Goal: Task Accomplishment & Management: Complete application form

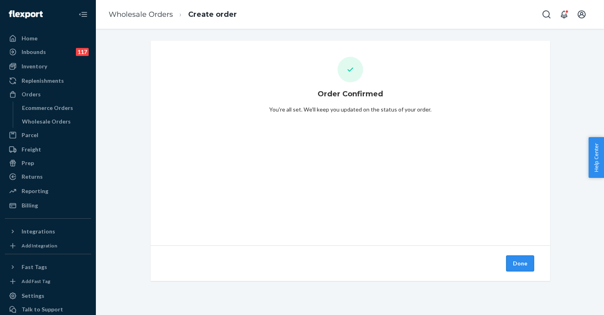
click at [518, 268] on button "Done" at bounding box center [520, 263] width 28 height 16
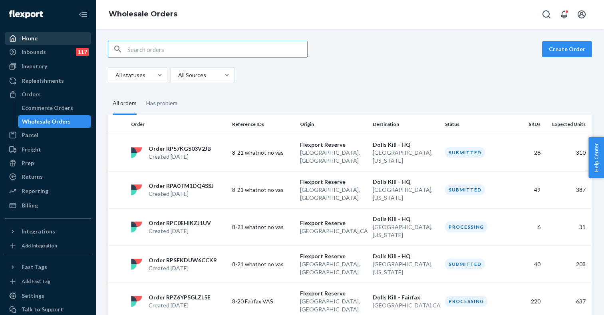
click at [42, 40] on div "Home" at bounding box center [48, 38] width 85 height 11
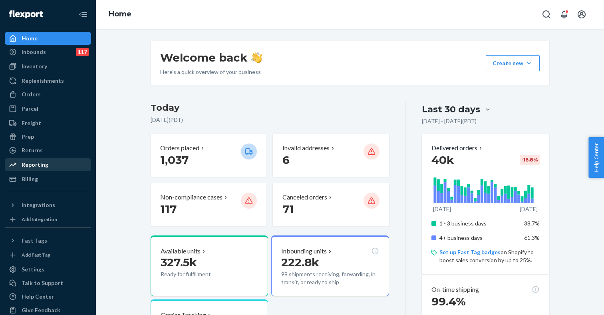
click at [40, 164] on div "Reporting" at bounding box center [35, 165] width 27 height 8
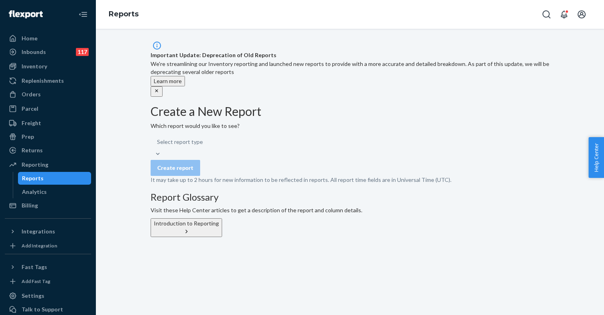
click at [235, 149] on div "Select report type" at bounding box center [350, 146] width 399 height 24
click at [294, 114] on h2 "Create a New Report" at bounding box center [350, 111] width 399 height 13
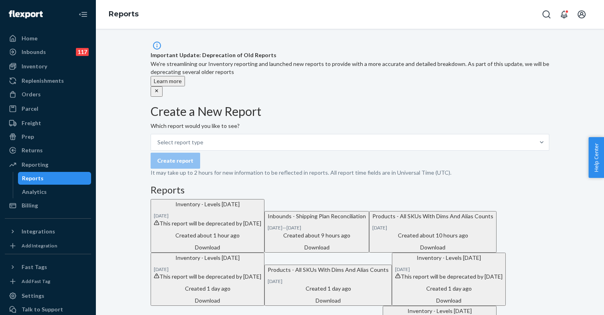
click at [248, 143] on div "Select report type" at bounding box center [350, 142] width 399 height 17
click at [158, 143] on input "Select report type" at bounding box center [157, 142] width 1 height 8
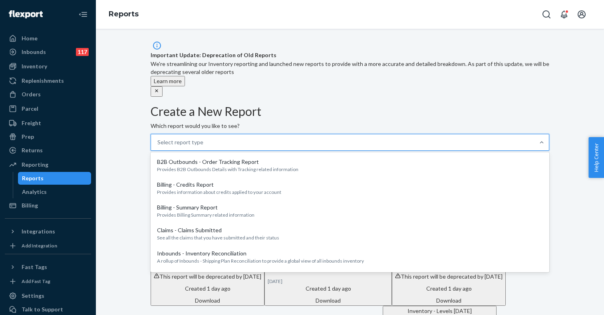
click at [271, 140] on div "Select report type" at bounding box center [343, 142] width 384 height 16
click at [158, 140] on input "option B2B Outbounds - Order Tracking Report focused, 1 of 30. 30 results avail…" at bounding box center [157, 142] width 1 height 8
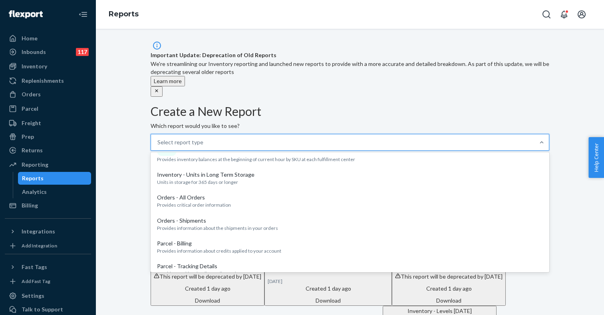
scroll to position [451, 0]
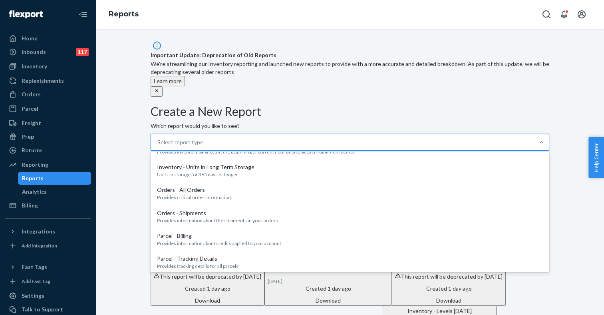
click at [243, 73] on p "[DATE] inventory levels by SKU at each fulfillment center" at bounding box center [350, 69] width 386 height 7
click at [158, 146] on input "option Inventory Levels Report - RS & DTC focused, 13 of 30. 30 results availab…" at bounding box center [157, 142] width 1 height 8
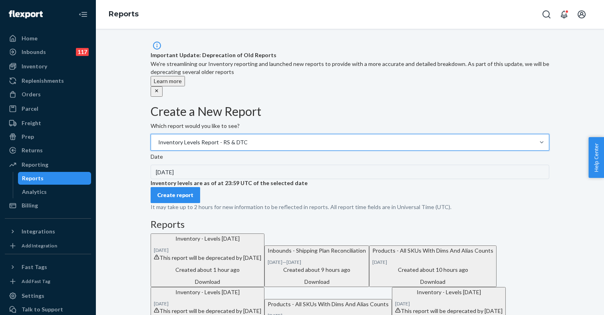
click at [218, 179] on div "8/20/2025" at bounding box center [350, 172] width 399 height 14
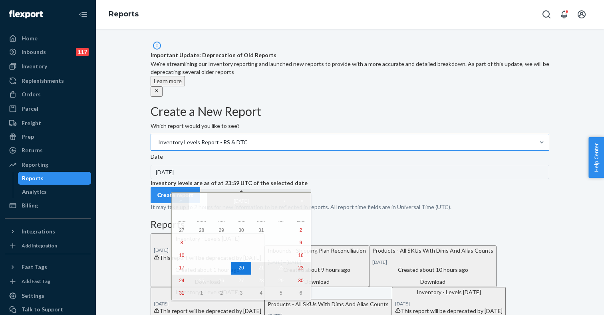
click at [248, 142] on div "Inventory Levels Report - RS & DTC" at bounding box center [203, 142] width 90 height 8
click at [158, 142] on input "Inventory Levels Report - RS & DTC" at bounding box center [157, 142] width 1 height 8
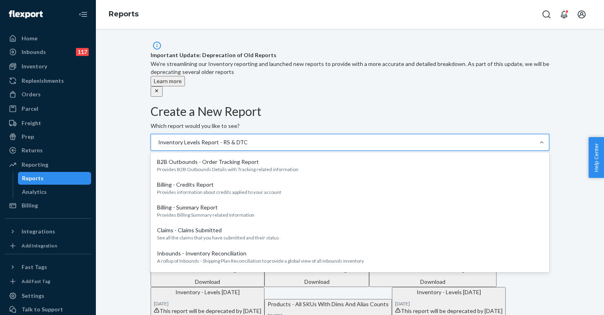
scroll to position [389, 0]
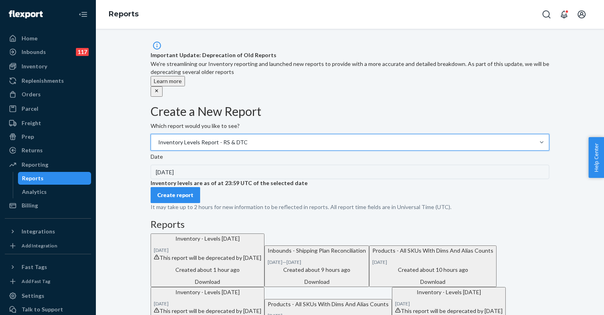
click at [248, 142] on div "Inventory Levels Report - RS & DTC" at bounding box center [203, 142] width 90 height 8
click at [158, 142] on input "option Inventory Levels Report - RS & DTC, selected. 0 results available. Selec…" at bounding box center [157, 142] width 1 height 8
click at [248, 142] on div "Inventory Levels Report - RS & DTC" at bounding box center [203, 142] width 90 height 8
click at [158, 142] on input "option Inventory Levels Report - RS & DTC, selected. 0 results available. Selec…" at bounding box center [157, 142] width 1 height 8
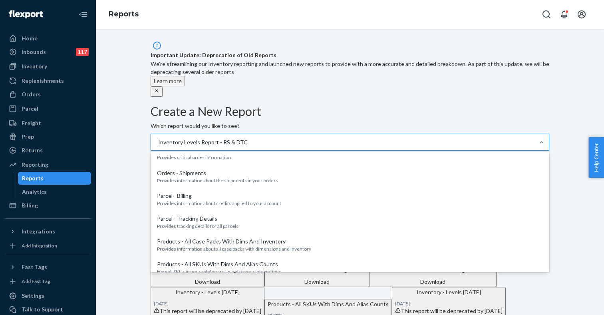
scroll to position [502, 0]
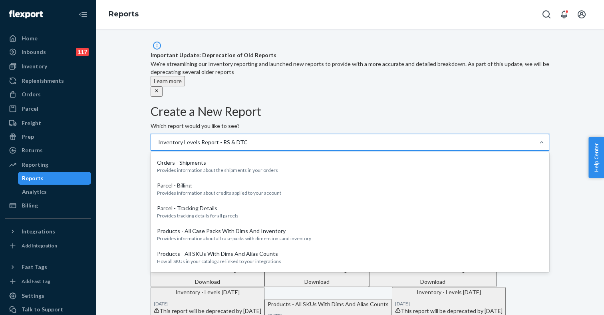
click at [232, 84] on p "Hourly Inventory Levels Report - RS & DTC" at bounding box center [350, 80] width 386 height 8
click at [158, 146] on input "option Inventory Levels Report - RS & DTC, selected. option Hourly Inventory Le…" at bounding box center [157, 142] width 1 height 8
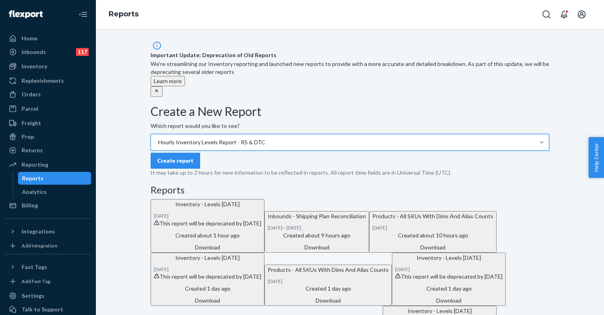
click at [193, 165] on div "Create report" at bounding box center [175, 161] width 36 height 8
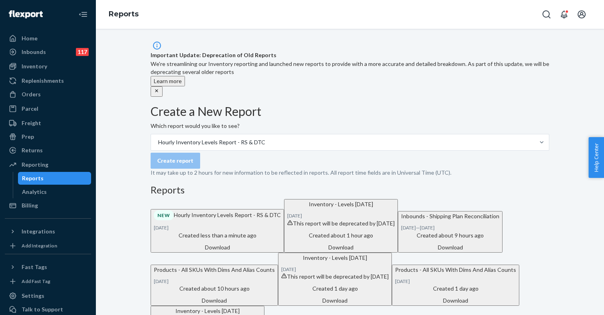
click at [281, 251] on div "Download" at bounding box center [217, 247] width 127 height 8
click at [41, 93] on div "Orders" at bounding box center [48, 94] width 85 height 11
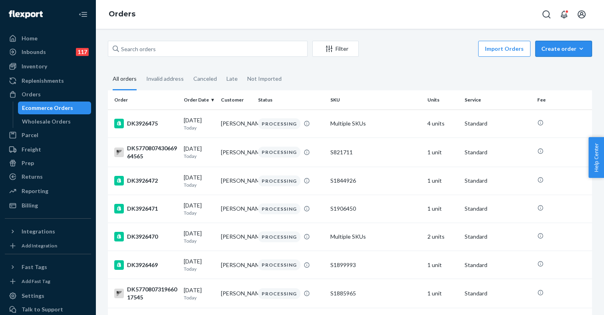
click at [568, 48] on div "Create order" at bounding box center [564, 49] width 45 height 8
click at [490, 74] on fieldset "All orders Invalid address Canceled Late Not Imported" at bounding box center [350, 79] width 484 height 22
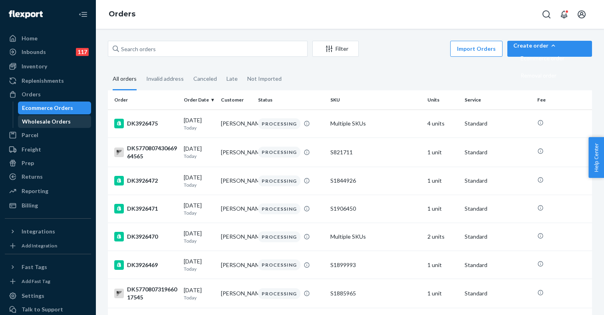
click at [48, 118] on div "Wholesale Orders" at bounding box center [46, 121] width 49 height 8
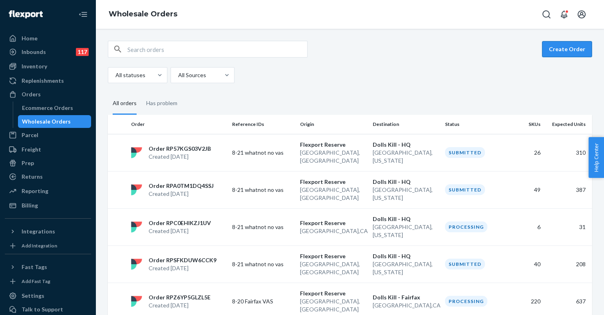
click at [567, 53] on button "Create Order" at bounding box center [567, 49] width 50 height 16
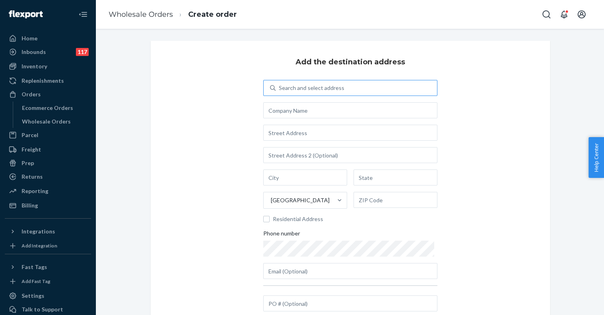
click at [330, 91] on div "Search and select address" at bounding box center [312, 88] width 66 height 8
click at [280, 91] on input "Search and select address" at bounding box center [279, 88] width 1 height 8
type input "hq"
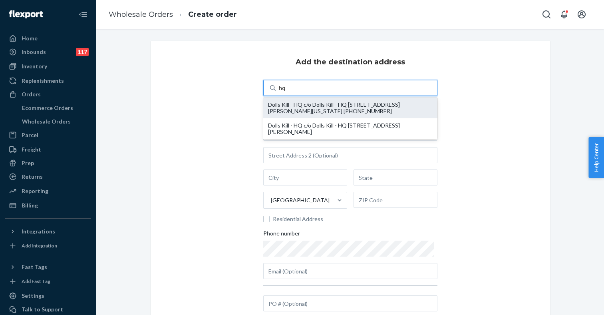
click at [315, 104] on div "Dolls Kill - HQ c/o Dolls Kill - HQ 55 Harrison ST STE 200 oakland, California …" at bounding box center [350, 108] width 165 height 13
click at [286, 92] on input "hq" at bounding box center [282, 88] width 7 height 8
type input "Dolls Kill - HQ"
type input "55 Harrison ST"
type input "STE 200"
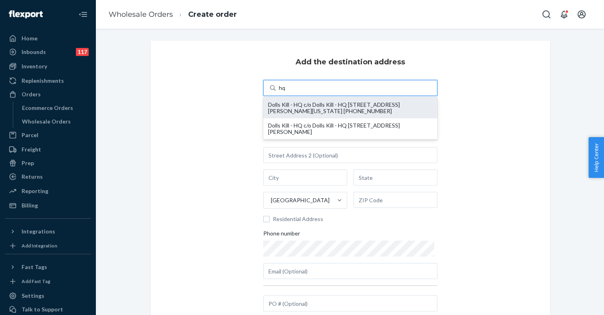
type input "oakland"
type input "California"
type input "94607"
type input "austin@dollskill.com"
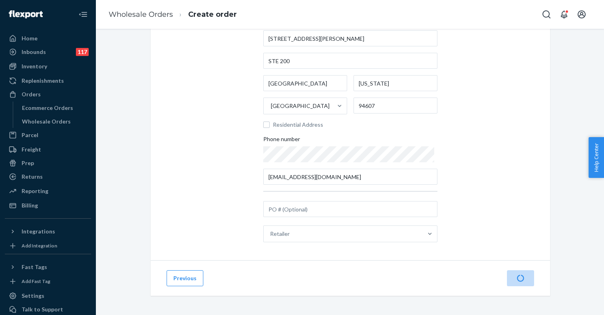
scroll to position [94, 0]
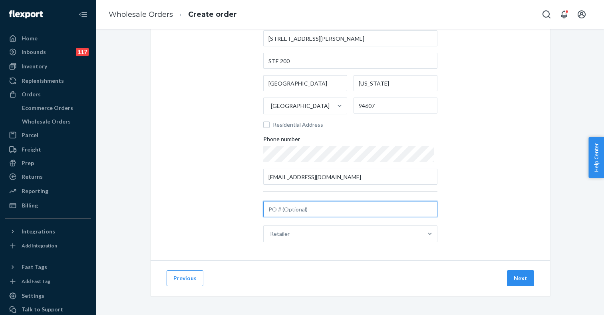
click at [302, 210] on input "text" at bounding box center [350, 209] width 174 height 16
type input "8-21 whatnot no vas"
click at [516, 279] on button "Next" at bounding box center [520, 278] width 27 height 16
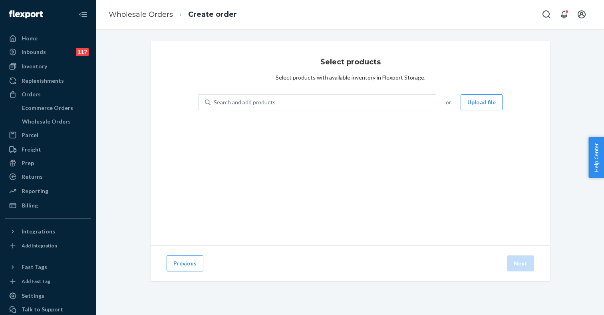
scroll to position [0, 0]
click at [461, 102] on div "Search and add products or Upload file" at bounding box center [350, 102] width 305 height 16
click at [481, 102] on button "Upload file" at bounding box center [482, 102] width 42 height 16
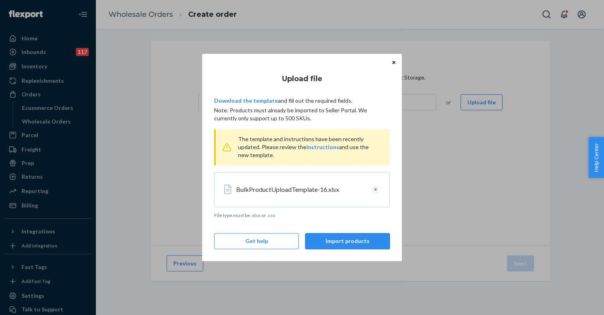
click at [334, 244] on button "Import products" at bounding box center [347, 241] width 85 height 16
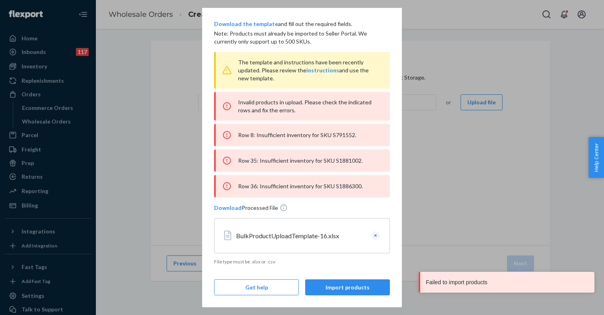
scroll to position [31, 0]
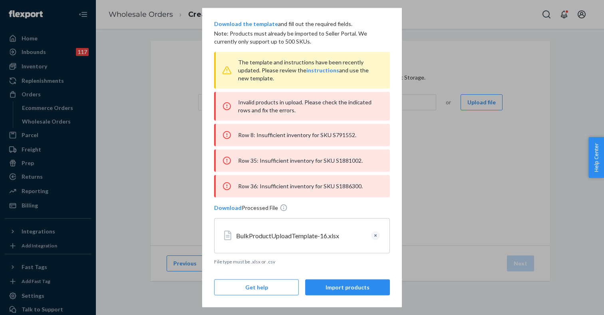
click at [375, 236] on button "Clear" at bounding box center [375, 235] width 9 height 9
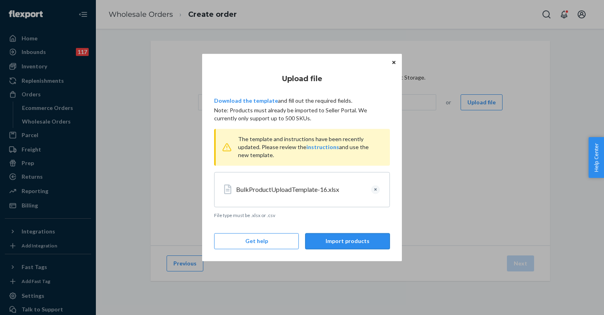
click at [340, 243] on button "Import products" at bounding box center [347, 241] width 85 height 16
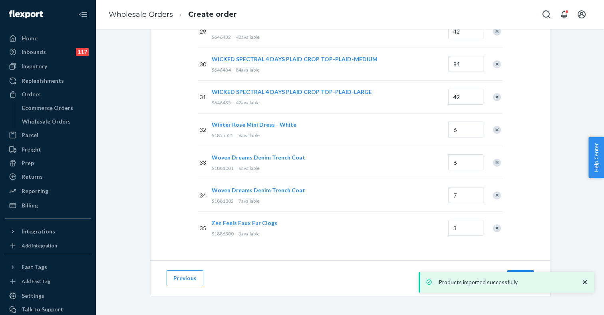
scroll to position [1069, 0]
click at [585, 282] on icon "close toast" at bounding box center [585, 282] width 4 height 4
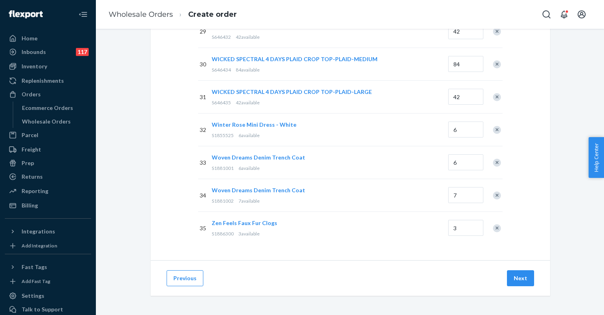
click at [517, 279] on div "Products imported successfully" at bounding box center [507, 282] width 176 height 21
click at [515, 278] on button "Next" at bounding box center [520, 278] width 27 height 16
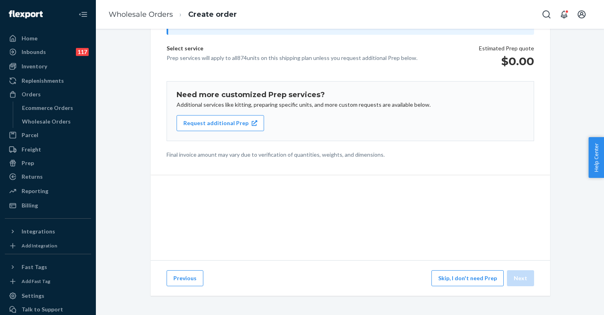
scroll to position [92, 0]
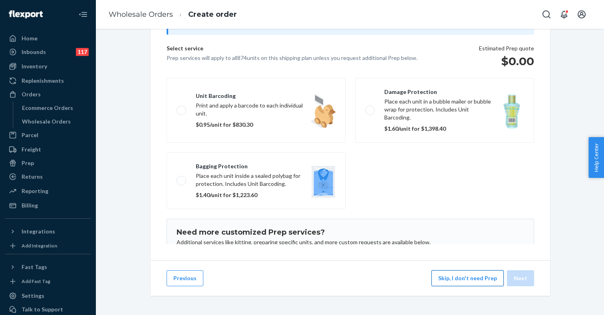
click at [451, 277] on button "Skip, I don't need Prep" at bounding box center [468, 278] width 72 height 16
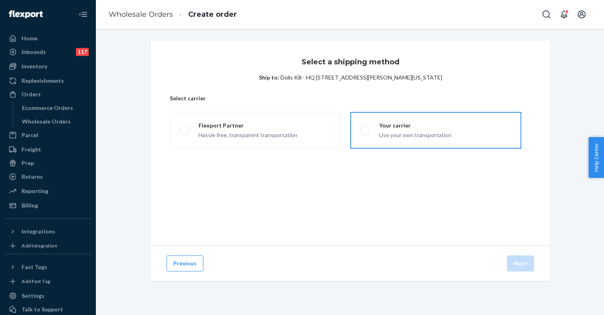
click at [399, 128] on div "Your carrier" at bounding box center [415, 125] width 72 height 8
click at [365, 128] on input "Your carrier Use your own transportation" at bounding box center [362, 130] width 5 height 5
radio input "true"
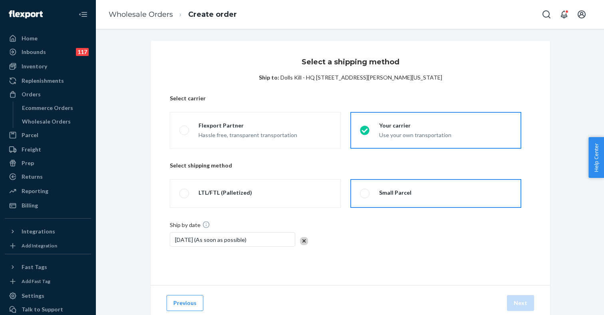
click at [378, 192] on div "Small Parcel" at bounding box center [391, 194] width 42 height 10
click at [365, 192] on input "Small Parcel" at bounding box center [362, 193] width 5 height 5
radio input "true"
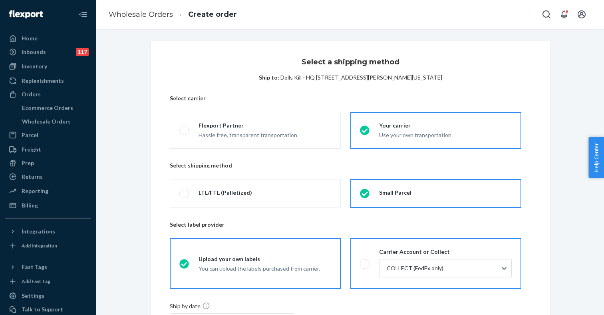
click at [366, 264] on span at bounding box center [365, 264] width 10 height 10
click at [365, 264] on input "Carrier Account or Collect COLLECT (FedEx only)" at bounding box center [362, 263] width 5 height 5
radio input "true"
radio input "false"
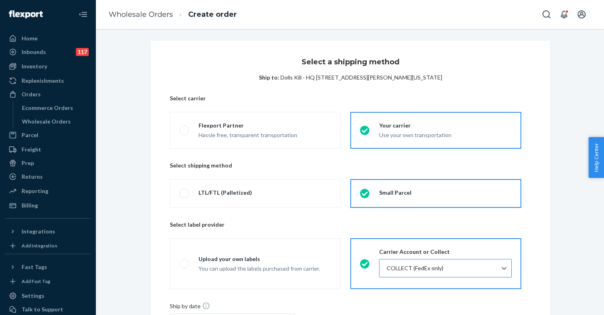
click at [400, 269] on div at bounding box center [444, 268] width 117 height 10
click at [387, 269] on input "COLLECT (FedEx only)" at bounding box center [386, 268] width 1 height 8
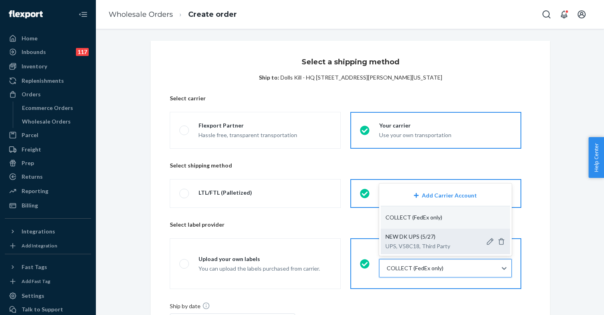
click at [412, 241] on div "NEW DK UPS (5/27) UPS, V58C18, Third Party" at bounding box center [418, 242] width 65 height 18
click at [387, 264] on input "option NEW DK UPS (5/27)-Dolls Kill - Fairfax-UPS-V58C18-75067 focused, 3 of 3.…" at bounding box center [386, 268] width 1 height 8
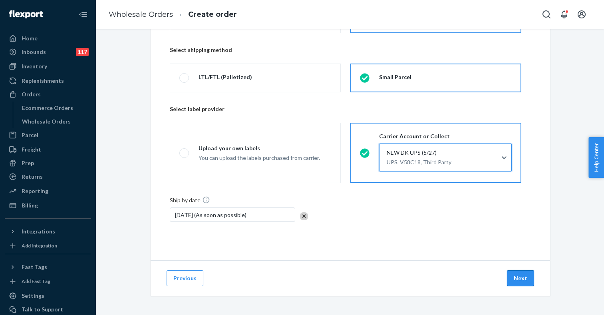
click at [521, 277] on button "Next" at bounding box center [520, 278] width 27 height 16
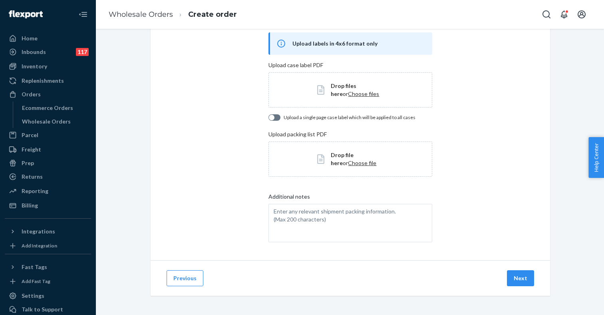
scroll to position [48, 0]
click at [531, 280] on button "Next" at bounding box center [520, 278] width 27 height 16
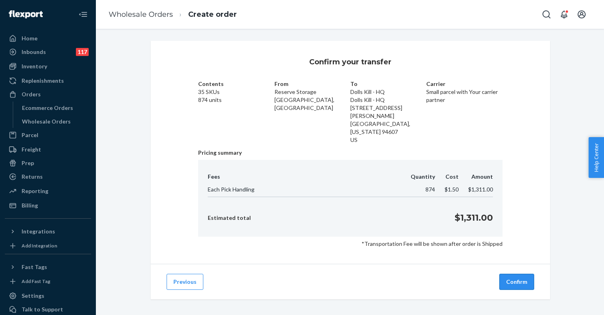
click at [515, 274] on button "Confirm" at bounding box center [517, 282] width 35 height 16
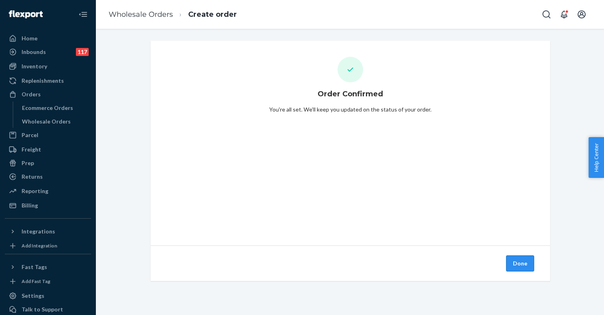
click at [526, 268] on button "Done" at bounding box center [520, 263] width 28 height 16
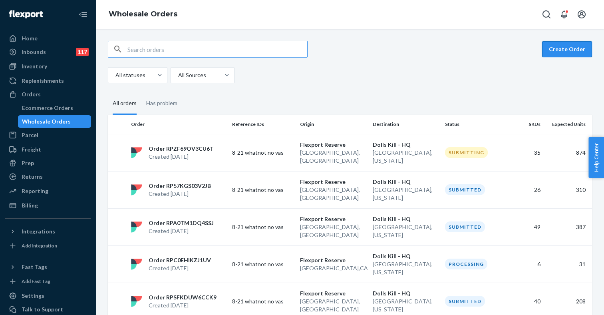
click at [567, 48] on button "Create Order" at bounding box center [567, 49] width 50 height 16
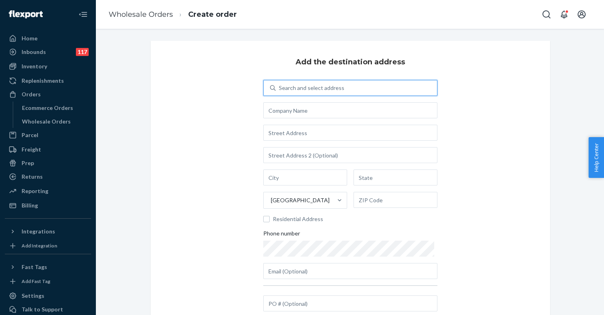
click at [351, 90] on div "Search and select address" at bounding box center [356, 88] width 161 height 14
click at [280, 90] on input "0 results available. Use Up and Down to choose options, press Enter to select t…" at bounding box center [279, 88] width 1 height 8
type input "hq"
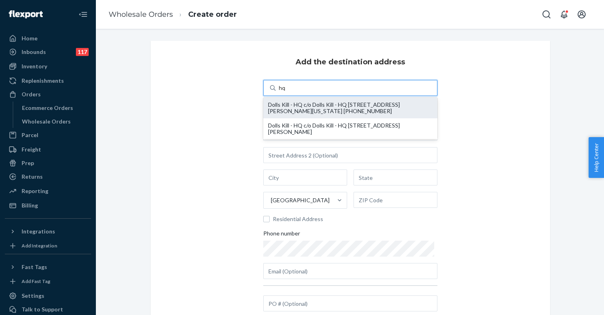
click at [307, 106] on div "Dolls Kill - HQ c/o Dolls Kill - HQ 55 Harrison ST STE 200 oakland, California …" at bounding box center [350, 108] width 165 height 13
click at [286, 92] on input "hq" at bounding box center [282, 88] width 7 height 8
type input "Dolls Kill - HQ"
type input "55 Harrison ST"
type input "STE 200"
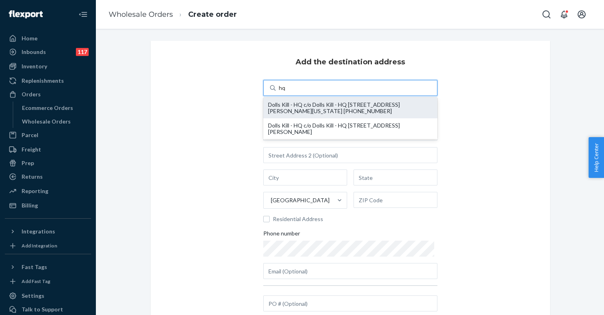
type input "oakland"
type input "California"
type input "94607"
type input "austin@dollskill.com"
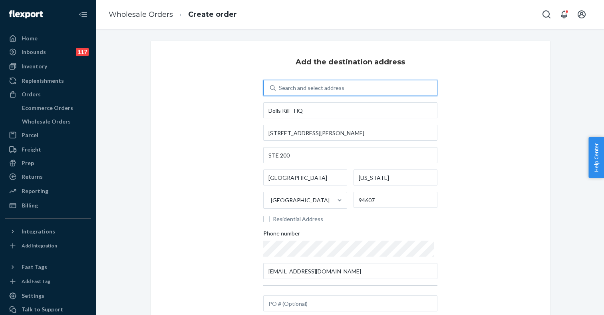
scroll to position [89, 0]
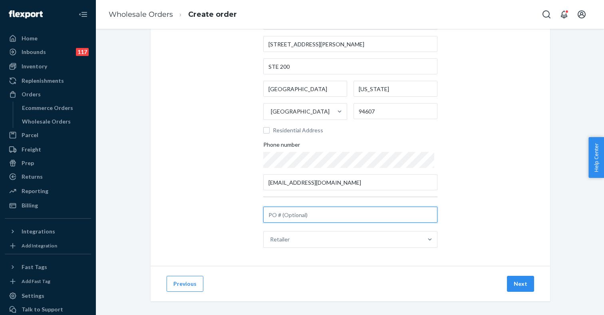
click at [305, 218] on input "text" at bounding box center [350, 215] width 174 height 16
type input "8-21 whatnot no vas"
click at [521, 284] on button "Next" at bounding box center [520, 284] width 27 height 16
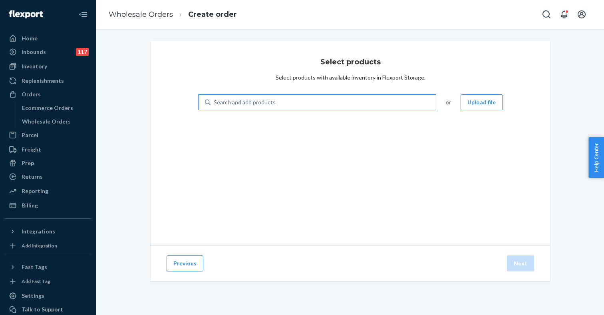
click at [310, 103] on div "Search and add products" at bounding box center [323, 102] width 225 height 14
click at [215, 103] on input "Search and add products" at bounding box center [214, 102] width 1 height 8
paste input "S809166"
type input "S809166"
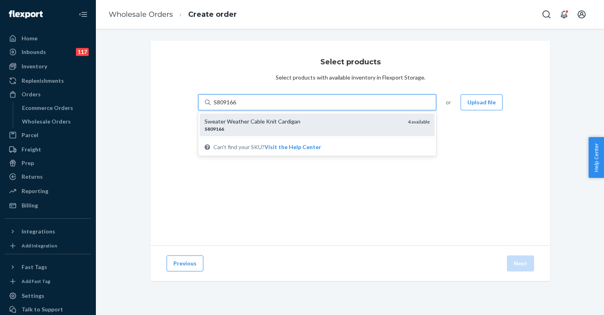
click at [279, 126] on div "S809166" at bounding box center [303, 128] width 197 height 7
click at [237, 106] on input "S809166" at bounding box center [225, 102] width 23 height 8
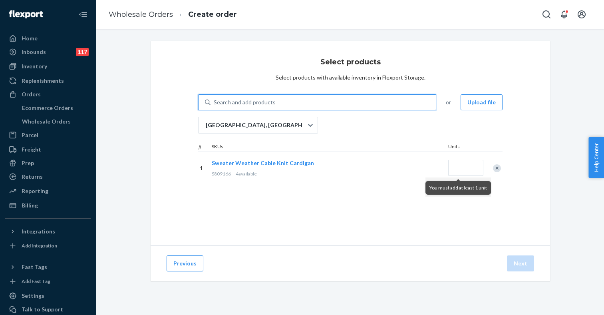
paste input "S1891510"
type input "S1891510"
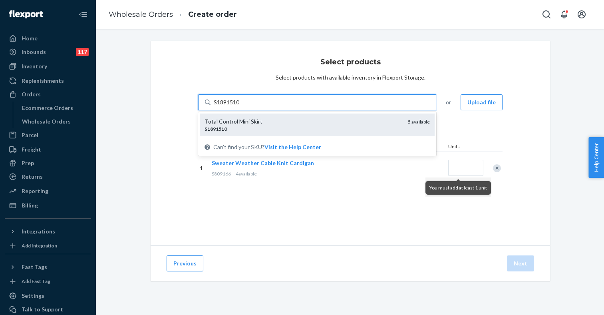
click at [255, 125] on div "S1891510" at bounding box center [303, 128] width 197 height 7
click at [240, 106] on input "S1891510" at bounding box center [227, 102] width 26 height 8
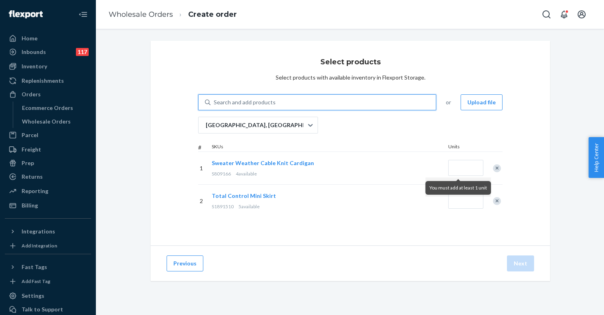
click at [252, 102] on div "Search and add products" at bounding box center [245, 102] width 62 height 8
click at [215, 102] on input "0 results available. Use Up and Down to choose options, press Enter to select t…" at bounding box center [214, 102] width 1 height 8
paste input "S1891512"
type input "S1891512"
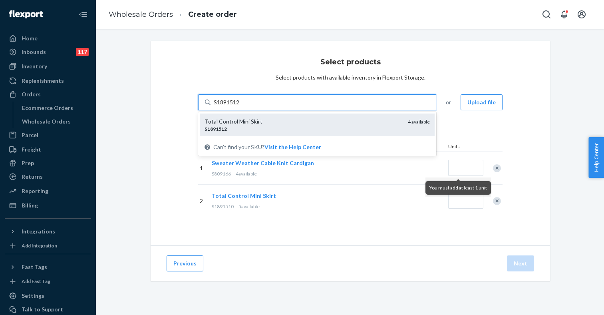
click at [236, 124] on div "Total Control Mini Skirt" at bounding box center [303, 121] width 197 height 8
click at [236, 106] on input "S1891512" at bounding box center [227, 102] width 26 height 8
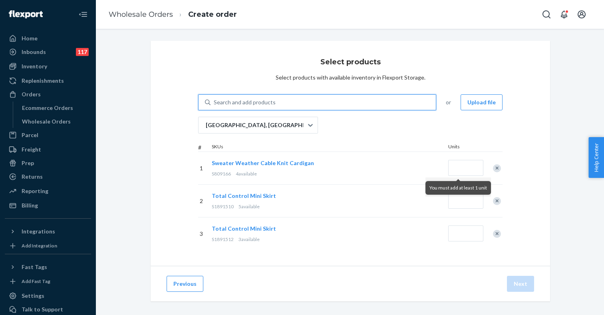
click at [278, 100] on div "Search and add products" at bounding box center [323, 102] width 225 height 14
click at [215, 100] on input "0 results available. Select is focused ,type to refine list, press Down to open…" at bounding box center [214, 102] width 1 height 8
paste input "S18902340"
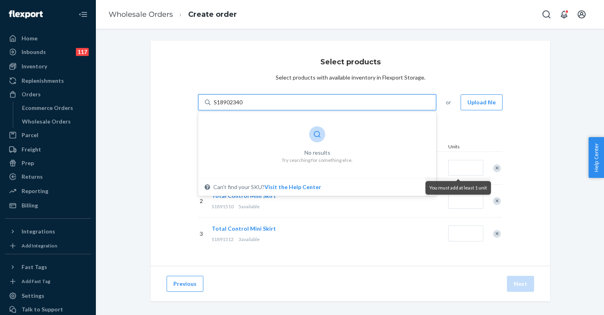
type input "S1890234"
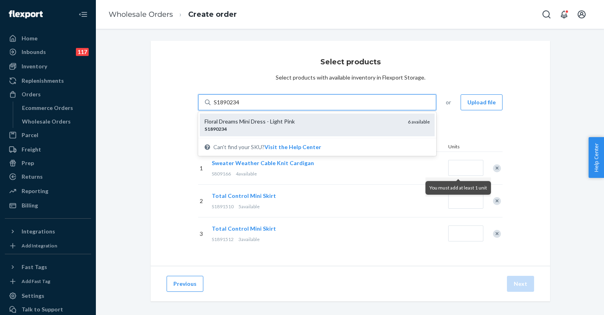
click at [245, 122] on div "Floral Dreams Mini Dress - Light Pink" at bounding box center [303, 121] width 197 height 8
click at [240, 106] on input "S1890234" at bounding box center [227, 102] width 26 height 8
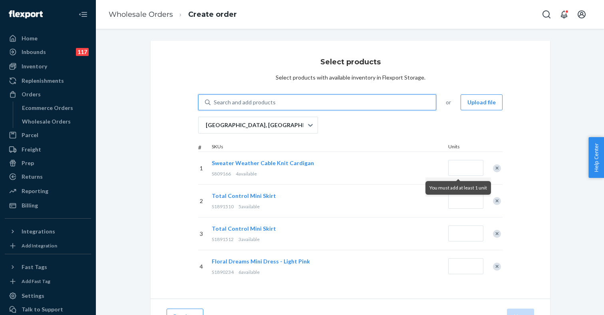
click at [259, 104] on div "Search and add products" at bounding box center [245, 102] width 62 height 8
click at [215, 104] on input "0 results available. Select is focused ,type to refine list, press Down to open…" at bounding box center [214, 102] width 1 height 8
paste input "S1887154"
type input "S1887154"
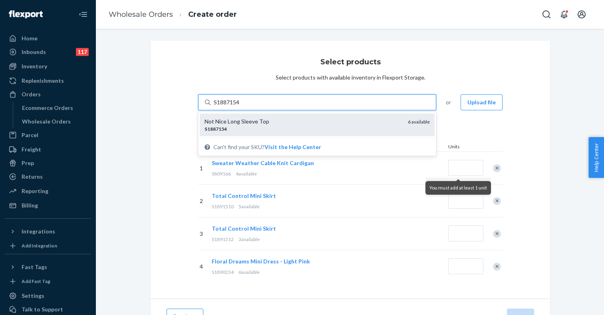
click at [244, 121] on div "Not Nice Long Sleeve Top" at bounding box center [303, 121] width 197 height 8
click at [240, 106] on input "S1887154" at bounding box center [227, 102] width 26 height 8
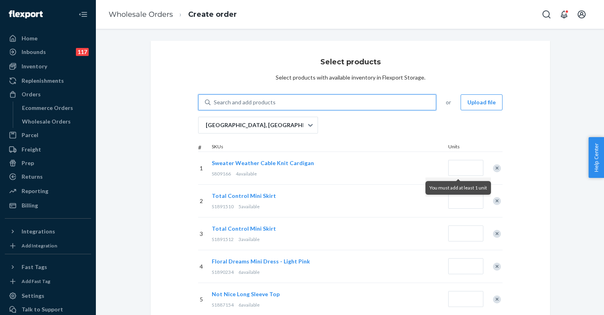
click at [246, 104] on div "Search and add products" at bounding box center [245, 102] width 62 height 8
click at [215, 104] on input "0 results available. Select is focused ,type to refine list, press Down to open…" at bounding box center [214, 102] width 1 height 8
paste input "S1857454"
type input "S1857454"
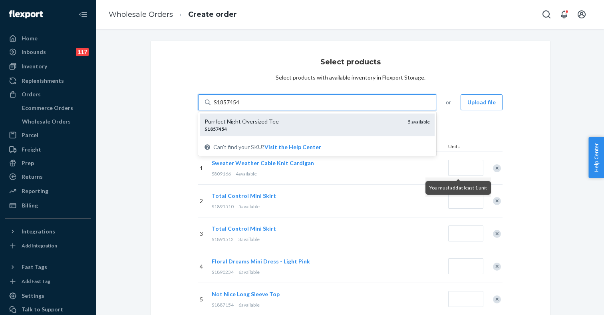
click at [239, 122] on div "Purrfect Night Oversized Tee" at bounding box center [303, 121] width 197 height 8
click at [239, 106] on input "S1857454" at bounding box center [227, 102] width 26 height 8
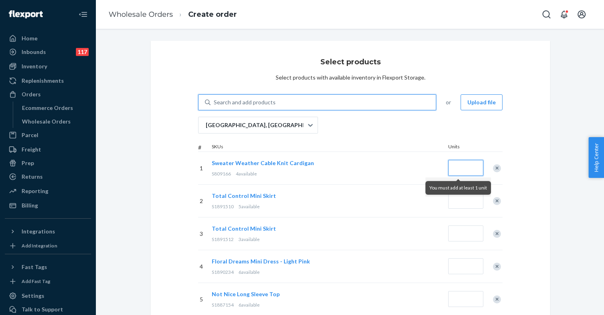
click at [472, 169] on input "Quantity" at bounding box center [465, 168] width 35 height 16
type input "4"
click at [466, 201] on input "Quantity" at bounding box center [465, 201] width 35 height 16
type input "5"
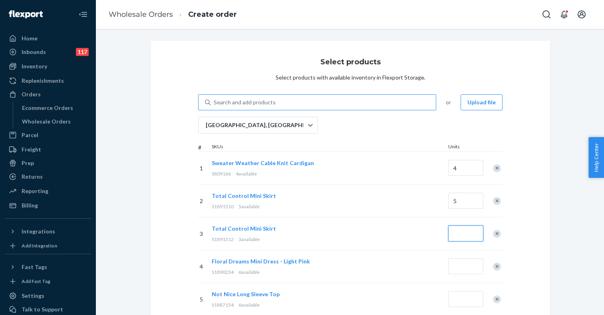
click at [468, 231] on input "Quantity" at bounding box center [465, 233] width 35 height 16
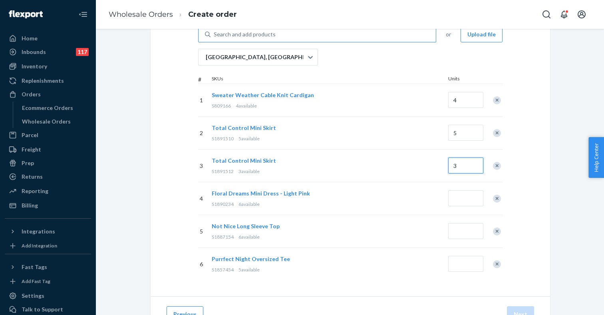
scroll to position [89, 0]
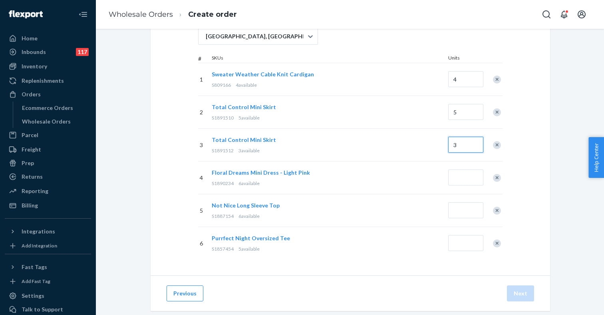
type input "3"
click at [468, 179] on input "Quantity" at bounding box center [465, 177] width 35 height 16
type input "6"
click at [467, 205] on input "Quantity" at bounding box center [465, 210] width 35 height 16
type input "6"
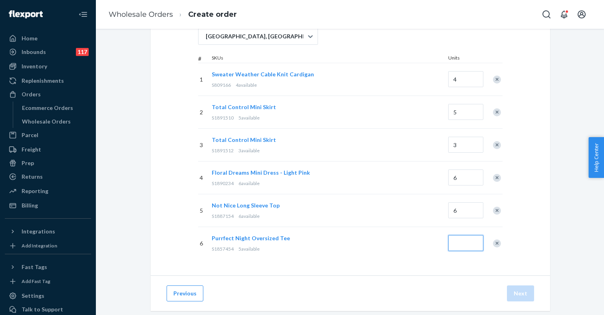
click at [470, 241] on input "Quantity" at bounding box center [465, 243] width 35 height 16
type input "5"
click at [468, 285] on div "Previous Next" at bounding box center [351, 293] width 400 height 36
click at [519, 296] on button "Next" at bounding box center [520, 293] width 27 height 16
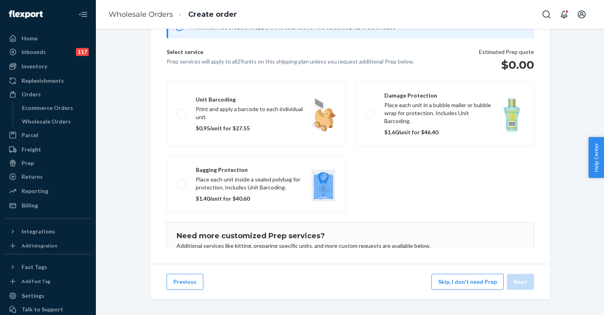
click at [470, 291] on div "Previous Skip, I don't need Prep Next" at bounding box center [351, 282] width 400 height 36
click at [468, 281] on button "Skip, I don't need Prep" at bounding box center [468, 282] width 72 height 16
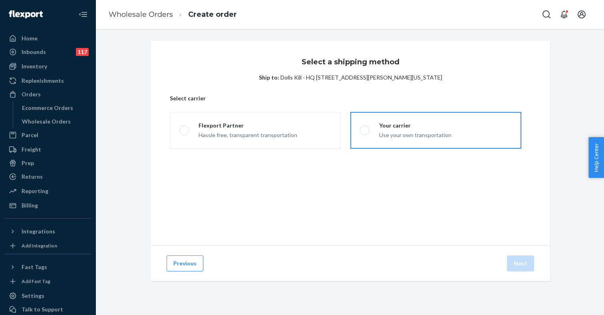
click at [352, 133] on label "Your carrier Use your own transportation" at bounding box center [435, 130] width 171 height 37
click at [360, 133] on input "Your carrier Use your own transportation" at bounding box center [362, 130] width 5 height 5
radio input "true"
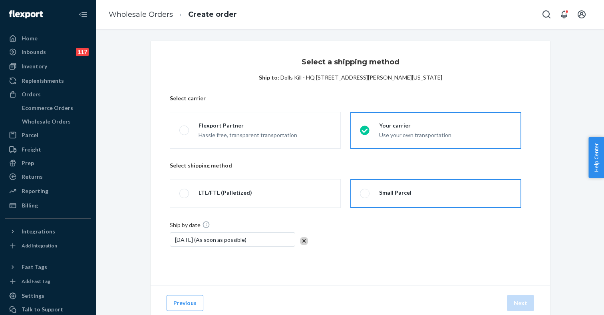
click at [376, 196] on div "Small Parcel" at bounding box center [391, 194] width 42 height 10
click at [365, 196] on input "Small Parcel" at bounding box center [362, 193] width 5 height 5
radio input "true"
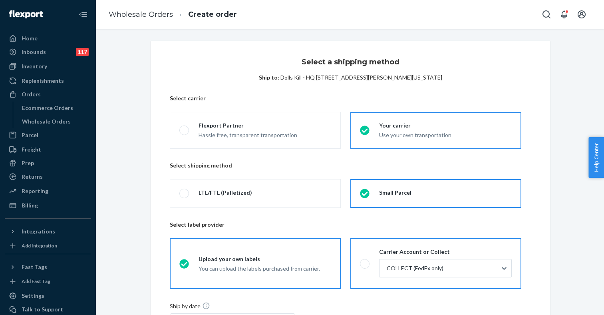
click at [364, 261] on span at bounding box center [365, 264] width 10 height 10
click at [364, 261] on input "Carrier Account or Collect COLLECT (FedEx only)" at bounding box center [362, 263] width 5 height 5
radio input "true"
radio input "false"
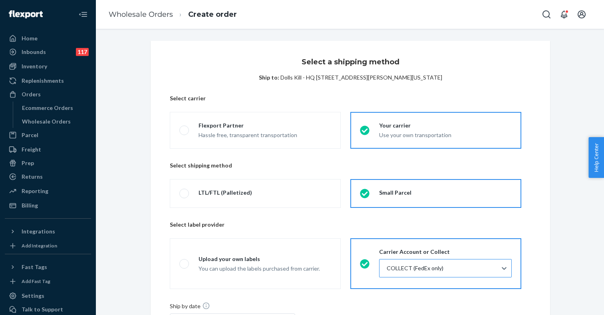
click at [399, 264] on div at bounding box center [444, 268] width 117 height 10
click at [387, 264] on input "COLLECT (FedEx only)" at bounding box center [386, 268] width 1 height 8
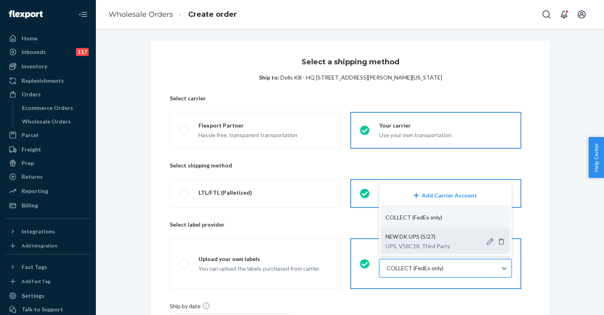
click at [416, 239] on span "NEW DK UPS (5/27)" at bounding box center [411, 236] width 50 height 7
click at [387, 264] on input "option NEW DK UPS (5/27)-Dolls Kill - Fairfax-UPS-V58C18-75067 focused, 3 of 3.…" at bounding box center [386, 268] width 1 height 8
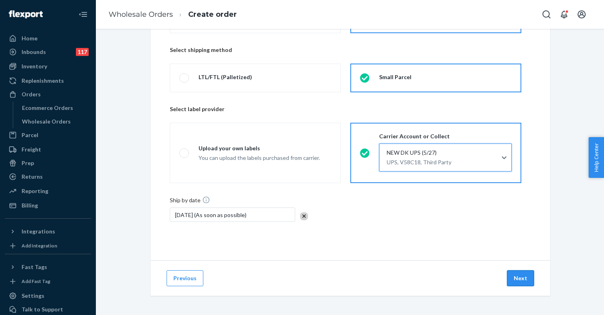
click at [524, 273] on button "Next" at bounding box center [520, 278] width 27 height 16
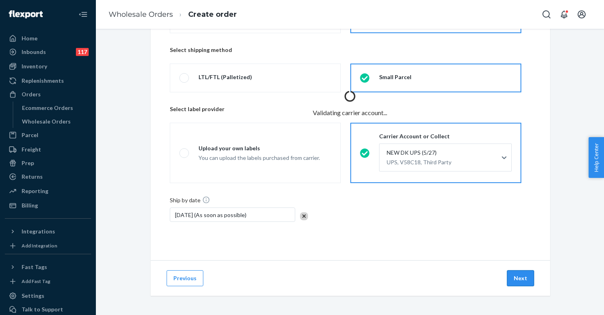
scroll to position [48, 0]
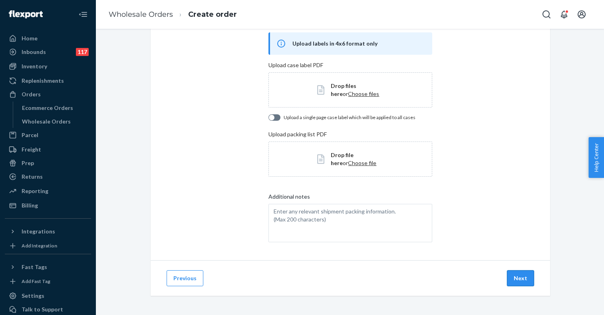
click at [522, 283] on button "Next" at bounding box center [520, 278] width 27 height 16
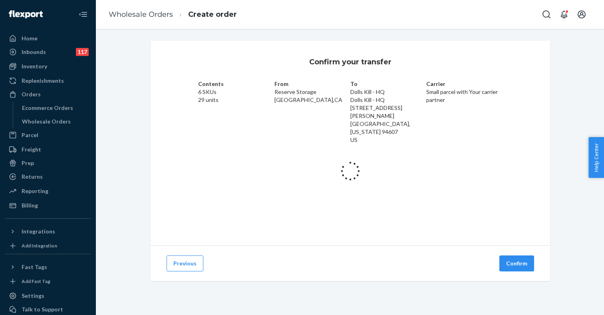
scroll to position [0, 0]
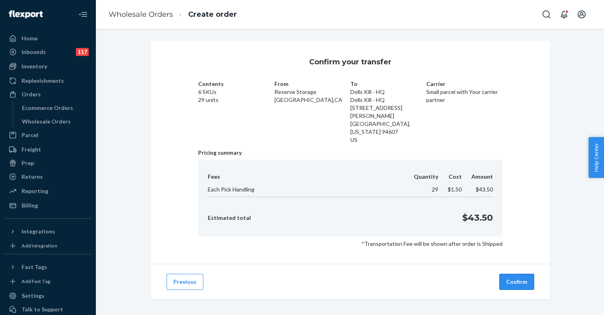
click at [517, 274] on button "Confirm" at bounding box center [517, 282] width 35 height 16
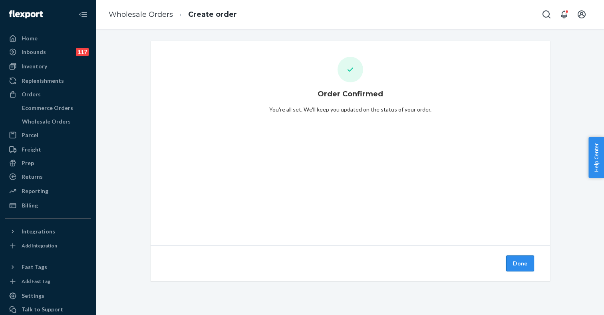
click at [516, 261] on button "Done" at bounding box center [520, 263] width 28 height 16
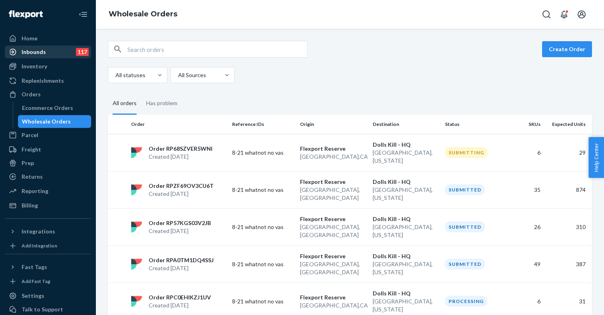
click at [57, 53] on div "Inbounds 117" at bounding box center [48, 51] width 85 height 11
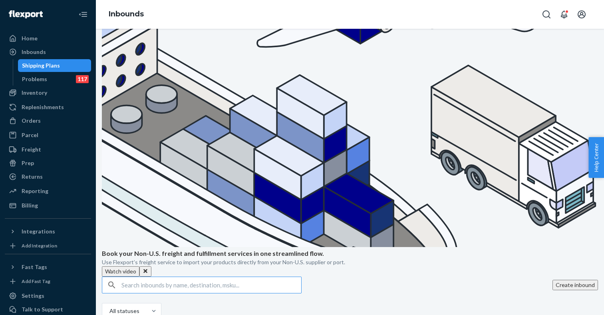
scroll to position [71, 0]
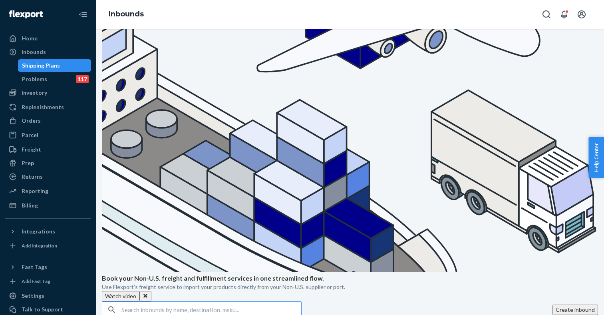
scroll to position [111, 0]
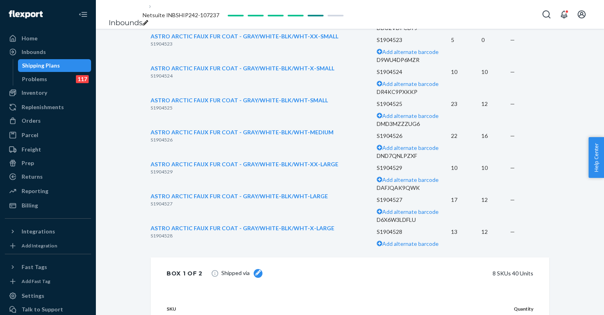
scroll to position [383, 0]
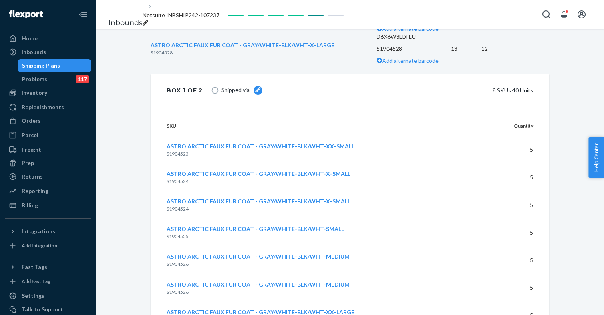
click at [173, 56] on span "S1904528" at bounding box center [162, 53] width 22 height 6
copy span "S1904528"
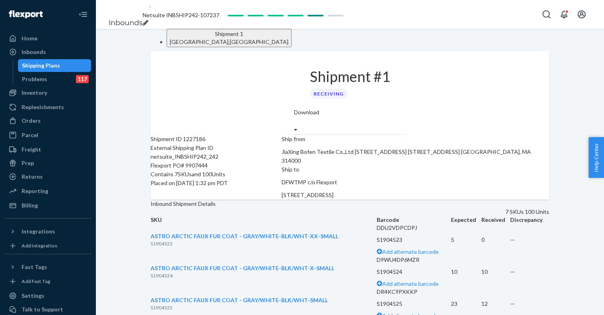
scroll to position [0, 0]
click at [37, 193] on div "Reporting" at bounding box center [35, 191] width 27 height 8
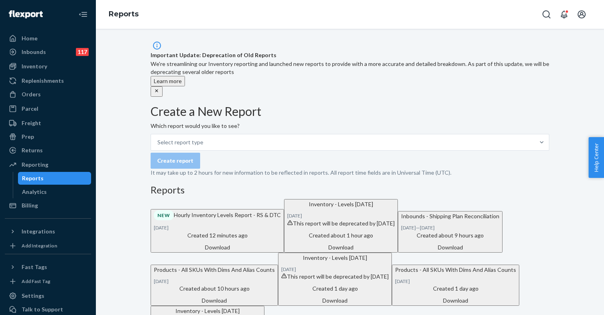
click at [277, 177] on p "It may take up to 2 hours for new information to be reflected in reports. All r…" at bounding box center [350, 173] width 399 height 8
click at [276, 144] on div "Select report type" at bounding box center [343, 142] width 384 height 16
click at [158, 144] on input "Select report type" at bounding box center [157, 142] width 1 height 8
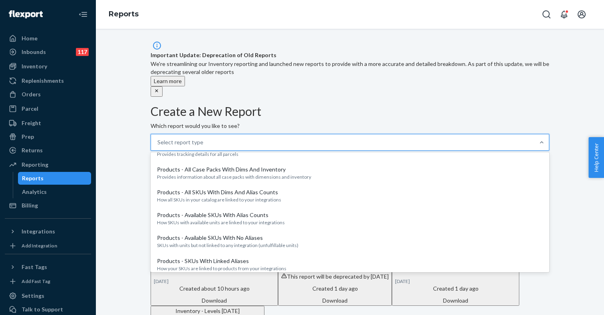
scroll to position [749, 0]
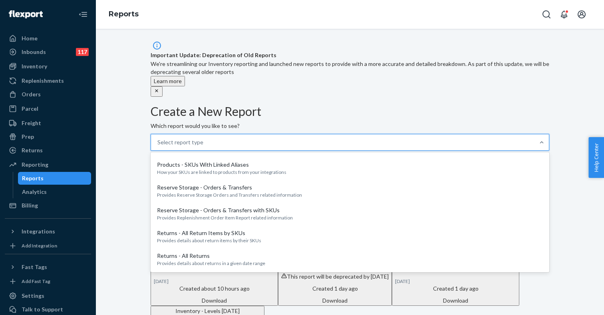
click at [241, 84] on p "Provides information about all case packs with dimensions and inventory" at bounding box center [350, 80] width 386 height 7
click at [158, 146] on input "option Products - All Case Packs With Dims And Inventory focused, 22 of 30. 30 …" at bounding box center [157, 142] width 1 height 8
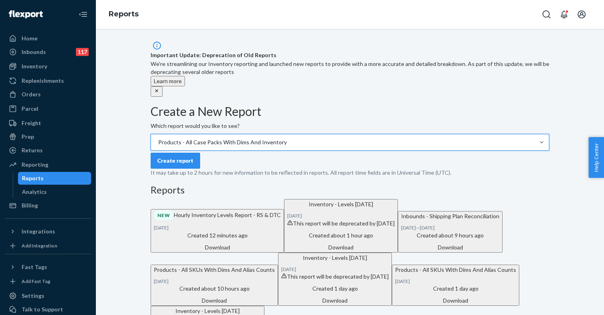
click at [246, 169] on div "Create report" at bounding box center [350, 161] width 399 height 16
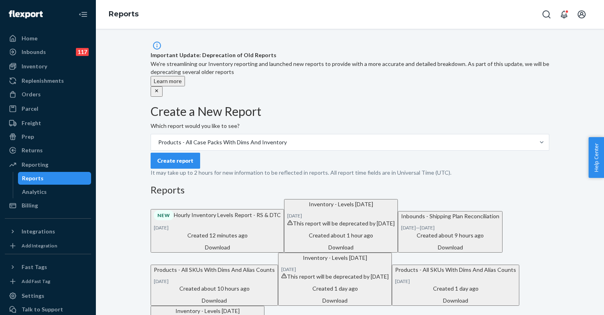
click at [193, 165] on div "Create report" at bounding box center [175, 161] width 36 height 8
click at [256, 167] on div "Create report" at bounding box center [350, 161] width 399 height 16
click at [241, 158] on form "Create a New Report Which report would you like to see? Products - All Case Pac…" at bounding box center [350, 141] width 399 height 72
click at [245, 149] on div "Products - All Case Packs With Dims And Inventory" at bounding box center [343, 142] width 384 height 16
click at [158, 146] on input "Products - All Case Packs With Dims And Inventory" at bounding box center [157, 142] width 1 height 8
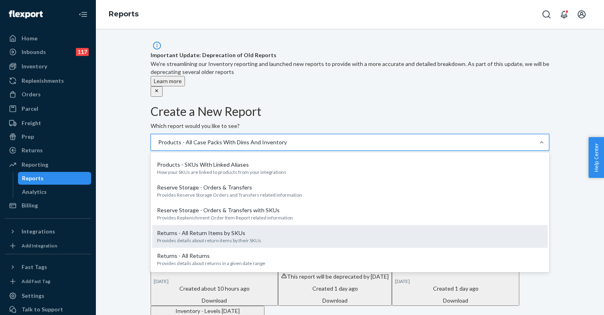
scroll to position [751, 0]
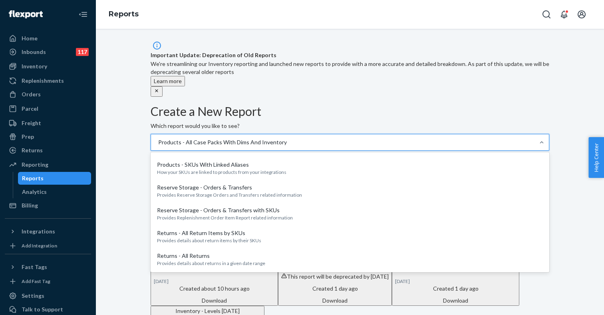
click at [249, 77] on p "Products - All Case Packs With Dims And Inventory" at bounding box center [350, 73] width 386 height 8
click at [158, 146] on input "option Products - All Case Packs With Dims And Inventory, selected. option Prod…" at bounding box center [157, 142] width 1 height 8
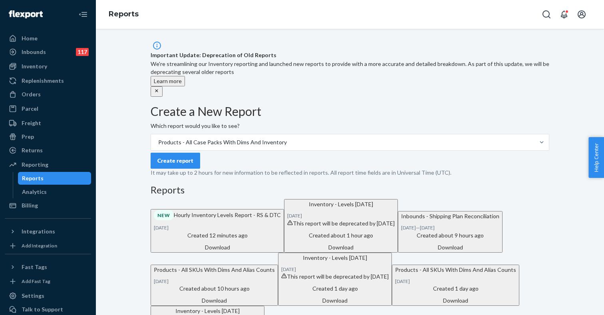
click at [193, 165] on div "Create report" at bounding box center [175, 161] width 36 height 8
click at [307, 205] on div "Create a New Report Which report would you like to see? Products - All Case Pac…" at bounding box center [350, 286] width 399 height 363
click at [251, 141] on div "Products - All Case Packs With Dims And Inventory" at bounding box center [222, 142] width 129 height 8
click at [158, 141] on input "Products - All Case Packs With Dims And Inventory" at bounding box center [157, 142] width 1 height 8
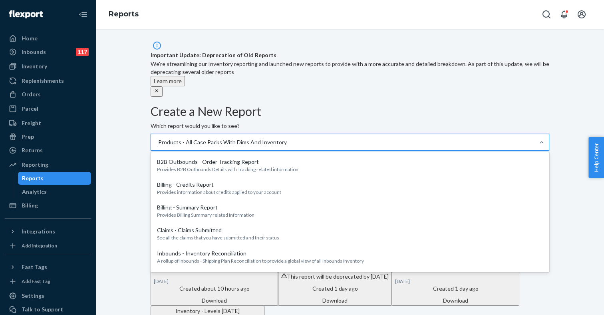
scroll to position [705, 0]
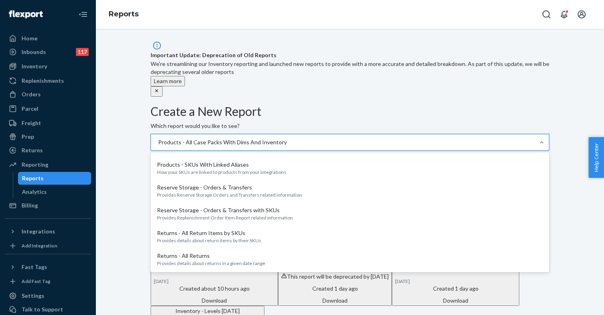
click at [227, 77] on p "Products - All Case Packs With Dims And Inventory" at bounding box center [350, 73] width 386 height 8
click at [158, 146] on input "option Products - All Case Packs With Dims And Inventory, selected. option Prod…" at bounding box center [157, 142] width 1 height 8
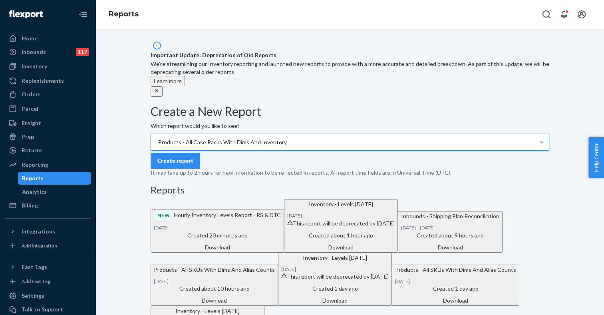
click at [185, 165] on div "Create report" at bounding box center [175, 161] width 36 height 8
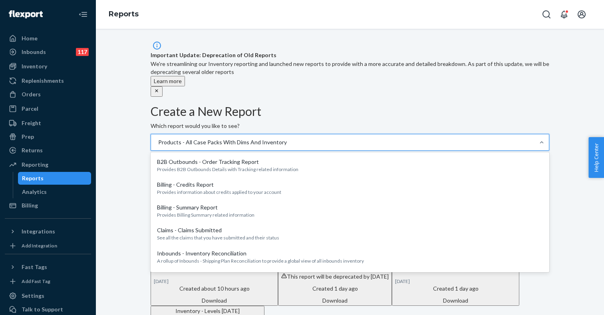
click at [240, 138] on div "Products - All Case Packs With Dims And Inventory" at bounding box center [343, 142] width 384 height 16
click at [158, 138] on input "option Products - All Case Packs With Dims And Inventory, selected. option Prod…" at bounding box center [157, 142] width 1 height 8
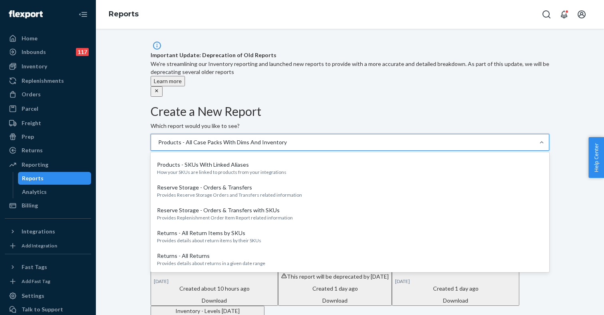
click at [241, 77] on p "Products - All Case Packs With Dims And Inventory" at bounding box center [350, 73] width 386 height 8
click at [158, 146] on input "option Products - All Case Packs With Dims And Inventory, selected. option Prod…" at bounding box center [157, 142] width 1 height 8
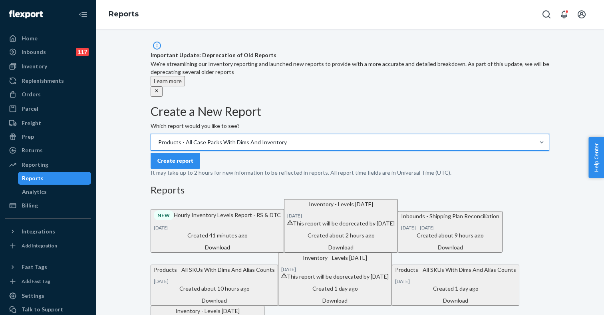
click at [241, 143] on div "Products - All Case Packs With Dims And Inventory" at bounding box center [222, 142] width 129 height 8
click at [158, 143] on input "option Products - All Case Packs With Dims And Inventory, selected. 0 results a…" at bounding box center [157, 142] width 1 height 8
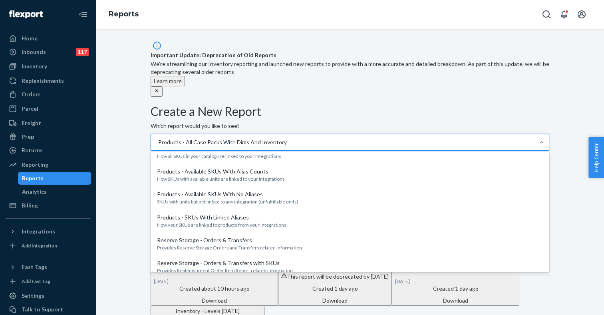
scroll to position [802, 0]
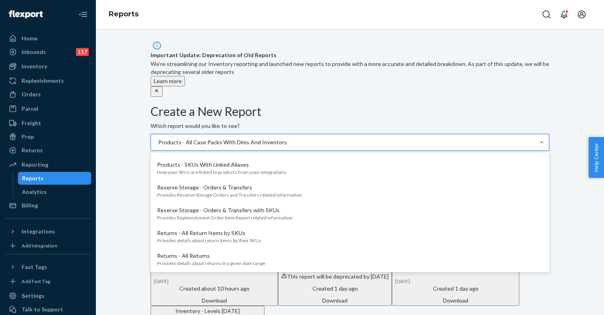
click at [225, 107] on p "How all SKUs in your catalog are linked to your integrations" at bounding box center [350, 103] width 386 height 7
click at [158, 146] on input "option Products - All Case Packs With Dims And Inventory, selected. option Prod…" at bounding box center [157, 142] width 1 height 8
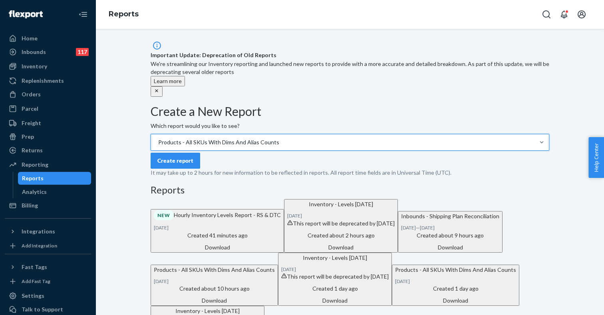
click at [179, 165] on div "Create report" at bounding box center [175, 161] width 36 height 8
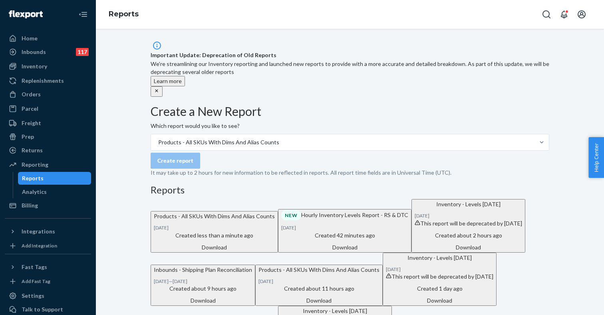
click at [275, 251] on div "Download" at bounding box center [214, 247] width 121 height 8
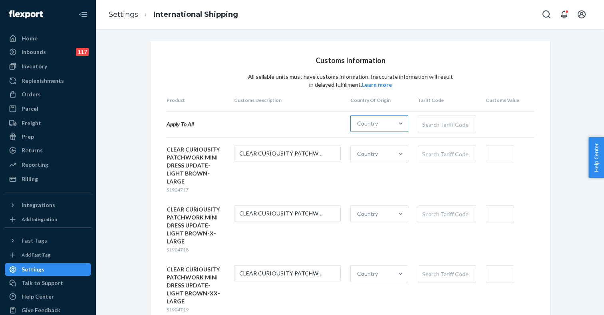
click at [381, 121] on div "Country" at bounding box center [372, 123] width 43 height 16
click at [358, 121] on input "Country" at bounding box center [357, 123] width 1 height 8
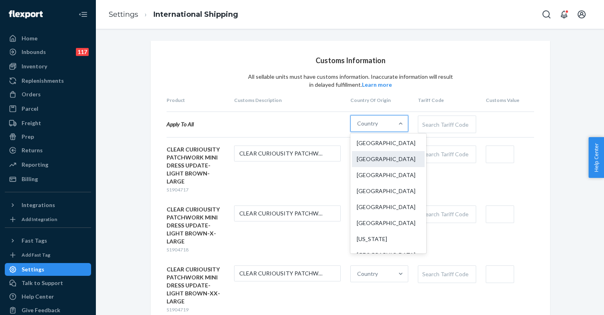
click at [377, 163] on div "China" at bounding box center [388, 159] width 73 height 16
click at [358, 127] on input "option China focused, 2 of 249. 249 results available. Use Up and Down to choos…" at bounding box center [357, 123] width 1 height 8
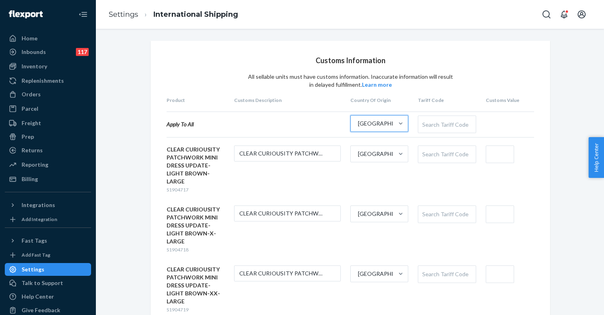
click at [432, 154] on div "Search Tariff Code" at bounding box center [446, 154] width 57 height 17
paste input "6104432010"
type input "610443"
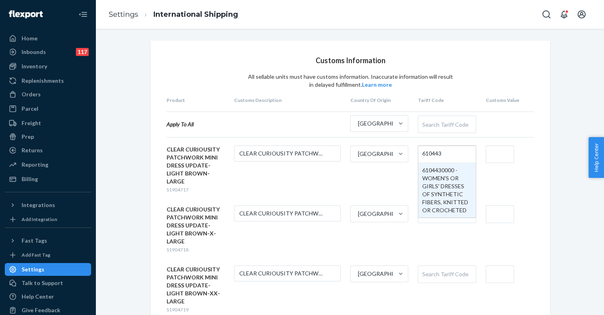
click at [436, 153] on input "610443" at bounding box center [432, 154] width 20 height 15
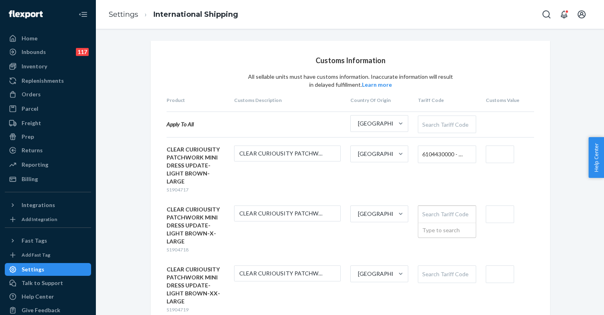
click at [435, 206] on div "Search Tariff Code" at bounding box center [446, 214] width 57 height 17
paste input "610443"
type input "610443"
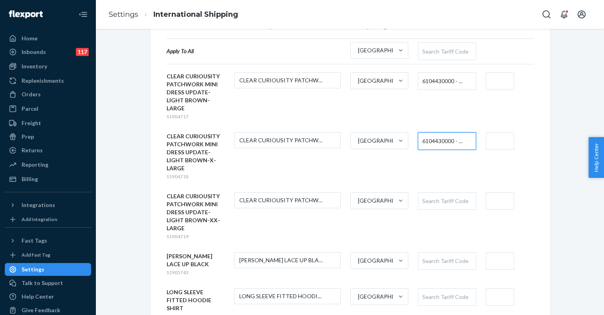
scroll to position [82, 0]
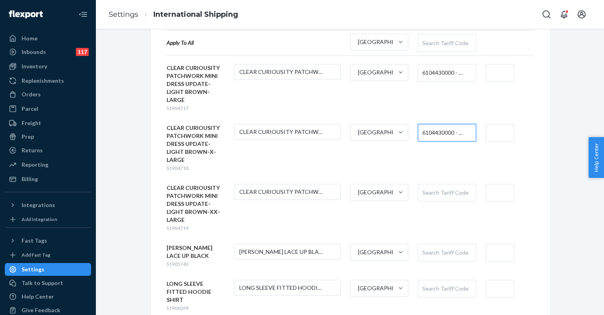
click at [441, 184] on div "Search Tariff Code" at bounding box center [446, 192] width 57 height 17
paste input "610443"
type input "610443"
click at [435, 244] on div "Search Tariff Code" at bounding box center [446, 252] width 57 height 17
paste input "610443"
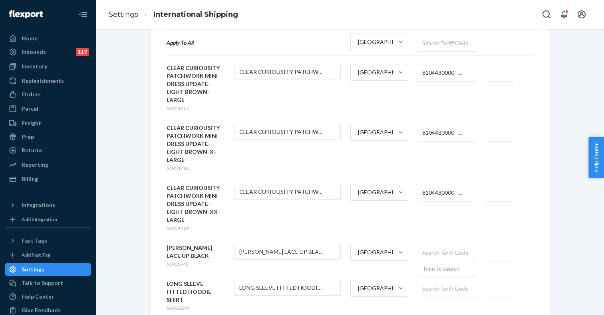
type input "610443"
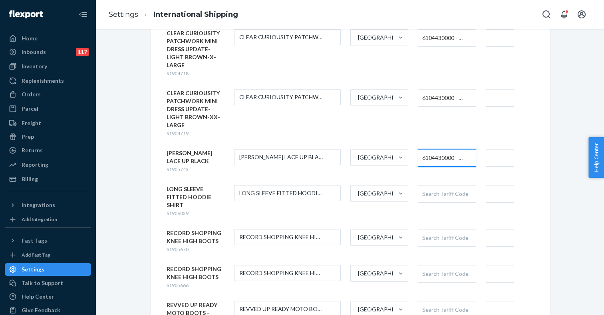
scroll to position [177, 0]
click at [437, 185] on div "Search Tariff Code" at bounding box center [446, 193] width 57 height 17
type input "tops"
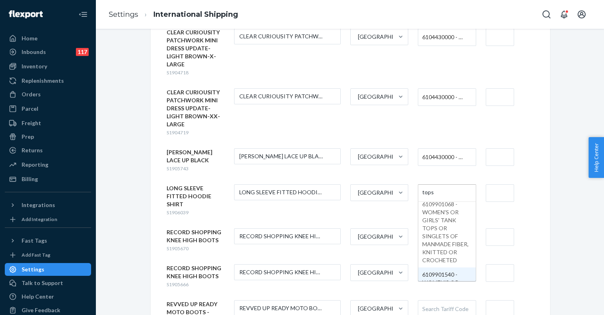
scroll to position [125, 0]
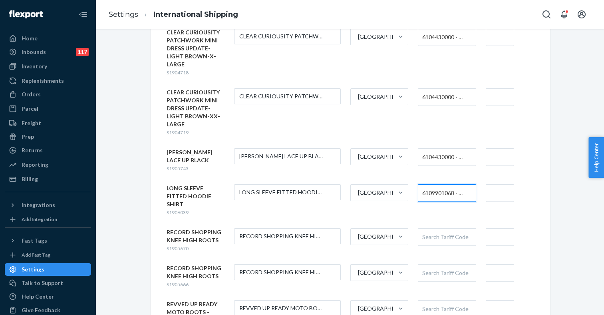
click at [436, 229] on div "Search Tariff Code" at bounding box center [446, 237] width 57 height 17
paste input "6402914050"
type input "6402914050"
click at [436, 265] on div "Search Tariff Code" at bounding box center [446, 273] width 57 height 17
paste input "6402914050"
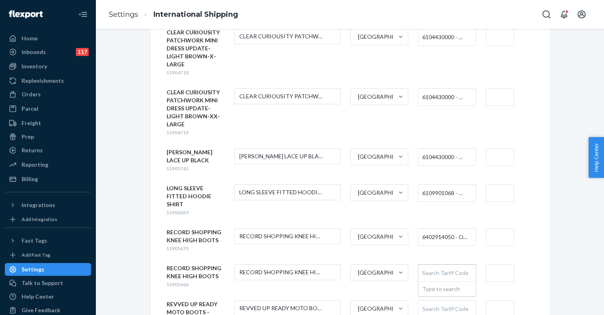
type input "6402914050"
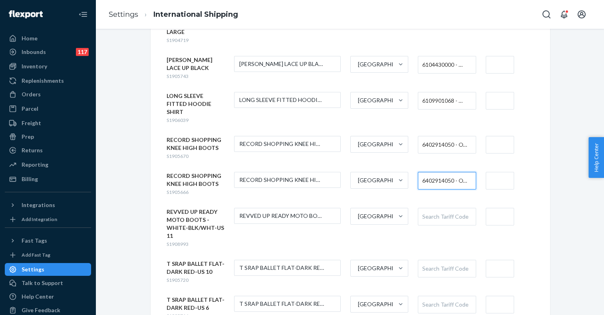
scroll to position [276, 0]
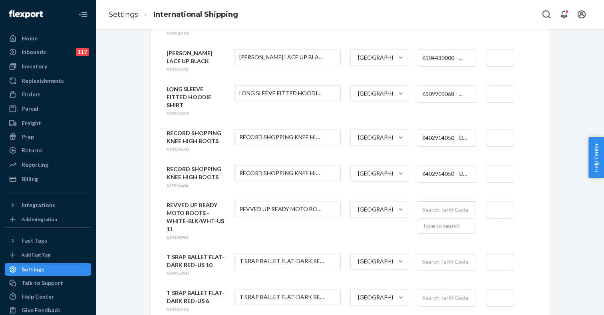
click at [435, 201] on div "Search Tariff Code" at bounding box center [446, 209] width 57 height 17
paste input "6402914050"
type input "6402914050"
click at [176, 270] on span "S1905720" at bounding box center [178, 273] width 22 height 6
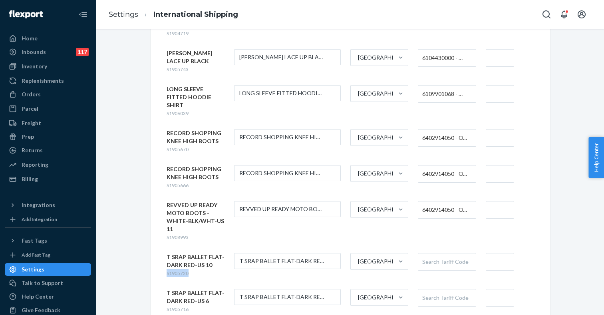
copy span "S1905720"
click at [436, 253] on div "Search Tariff Code" at bounding box center [446, 261] width 57 height 17
paste input "6402993165"
type input "6402993165"
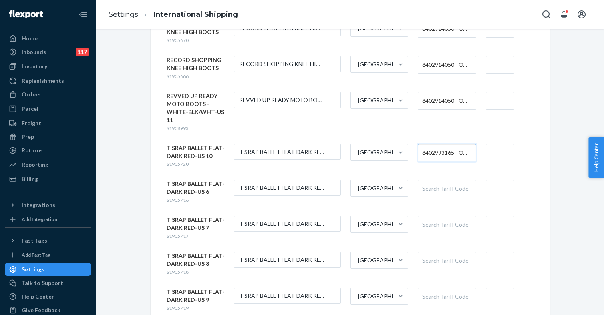
scroll to position [385, 0]
click at [435, 181] on div "Search Tariff Code" at bounding box center [446, 189] width 57 height 17
paste input "6402993165"
type input "6402993165"
click at [434, 217] on div "Search Tariff Code" at bounding box center [446, 225] width 57 height 17
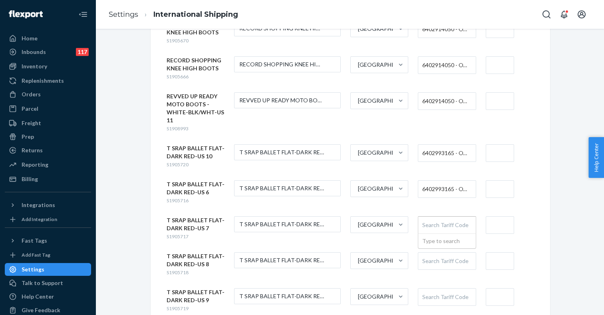
paste input "6402993165"
type input "6402993165"
click at [435, 253] on div "Search Tariff Code" at bounding box center [446, 261] width 57 height 17
paste input "6402993165"
type input "6402993165"
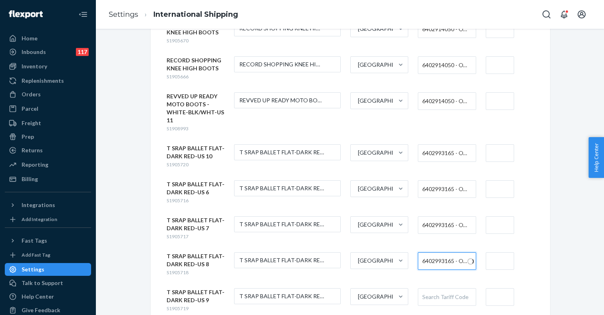
click at [432, 289] on div "Search Tariff Code" at bounding box center [446, 297] width 57 height 17
paste input "6402993165"
type input "6402993165"
click at [434, 289] on input "6402993165" at bounding box center [438, 296] width 33 height 15
click at [499, 288] on input "text" at bounding box center [500, 297] width 28 height 18
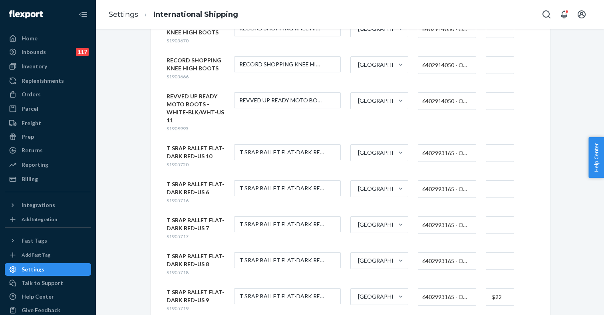
type input "$22"
click at [500, 214] on div "CLEAR CURIOUSITY PATCHWORK MINI DRESS UPDATE-LIGHT BROWN-LARGE S1904717 CLEAR C…" at bounding box center [351, 37] width 368 height 552
click at [496, 252] on input "text" at bounding box center [500, 261] width 28 height 18
type input "$22"
click at [494, 216] on input "text" at bounding box center [500, 225] width 28 height 18
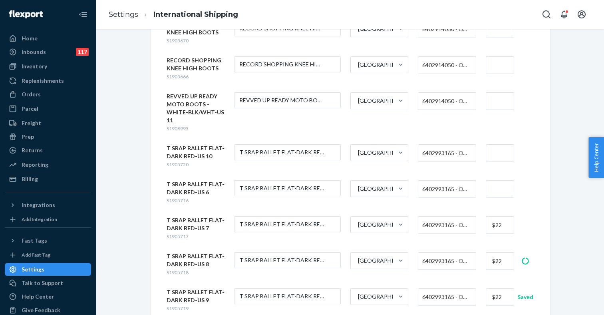
type input "$22"
click at [496, 180] on input "text" at bounding box center [500, 189] width 28 height 18
type input "$22"
click at [494, 144] on input "text" at bounding box center [500, 153] width 28 height 18
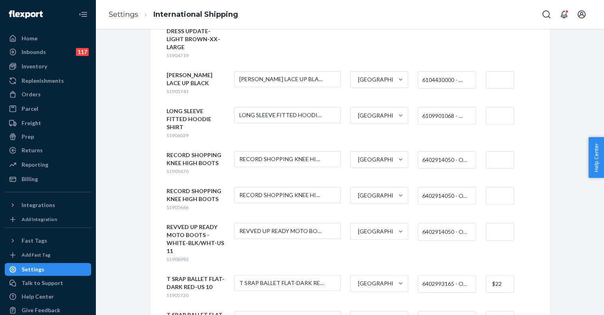
scroll to position [250, 0]
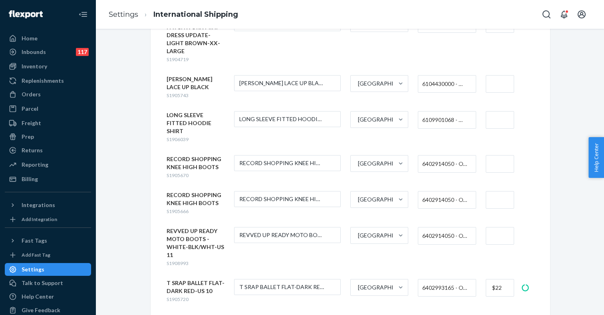
type input "$22"
click at [498, 227] on input "text" at bounding box center [500, 236] width 28 height 18
type input "$22"
click at [497, 191] on input "text" at bounding box center [500, 200] width 28 height 18
type input "$22"
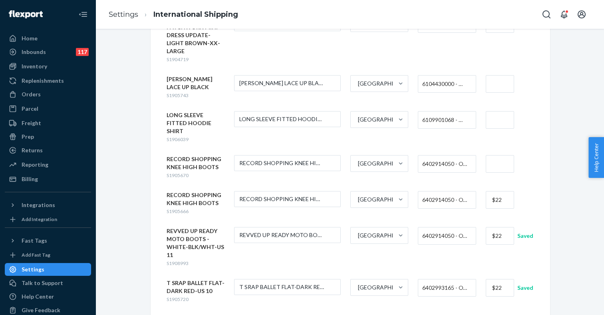
click at [496, 155] on input "text" at bounding box center [500, 164] width 28 height 18
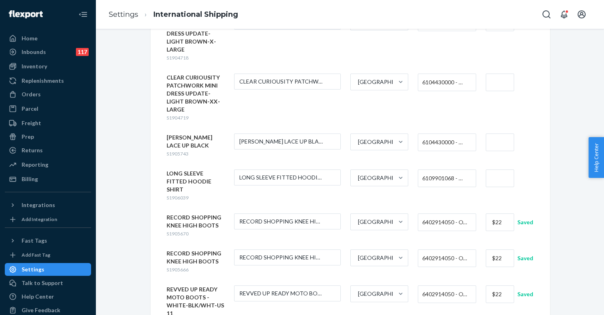
scroll to position [191, 0]
type input "$22"
click at [494, 171] on input "text" at bounding box center [500, 180] width 28 height 18
type input "$11"
click at [494, 135] on input "text" at bounding box center [500, 144] width 28 height 18
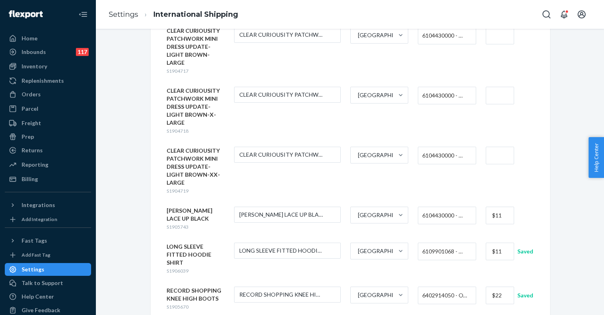
scroll to position [115, 0]
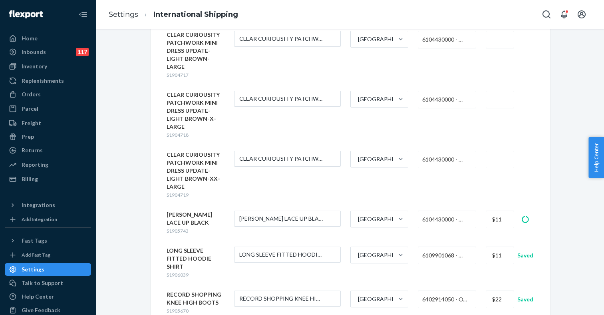
type input "$11"
click at [494, 151] on input "text" at bounding box center [500, 160] width 28 height 18
type input "$11"
click at [494, 93] on input "text" at bounding box center [500, 100] width 28 height 18
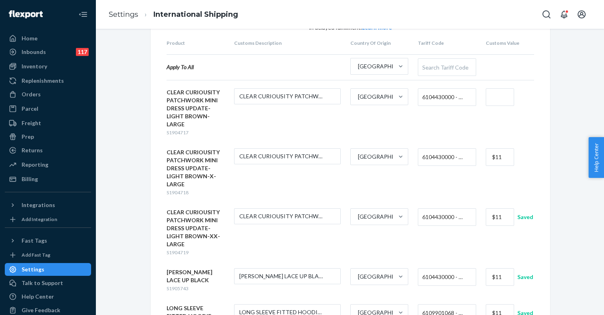
scroll to position [25, 0]
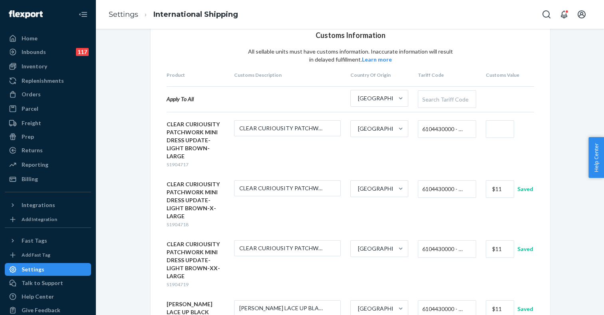
type input "$11"
click at [494, 125] on input "text" at bounding box center [500, 129] width 28 height 18
type input "$11"
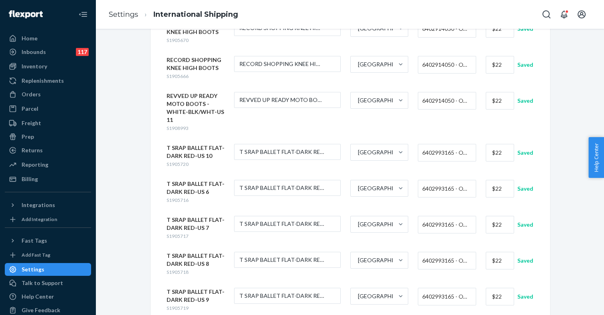
scroll to position [385, 0]
click at [121, 268] on div "Customs Information All sellable units must have customs information. Inaccurat…" at bounding box center [350, 4] width 496 height 697
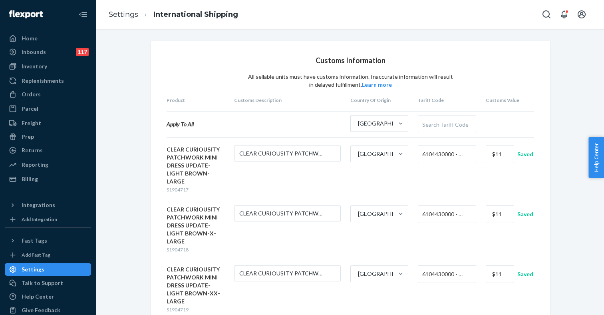
scroll to position [0, 0]
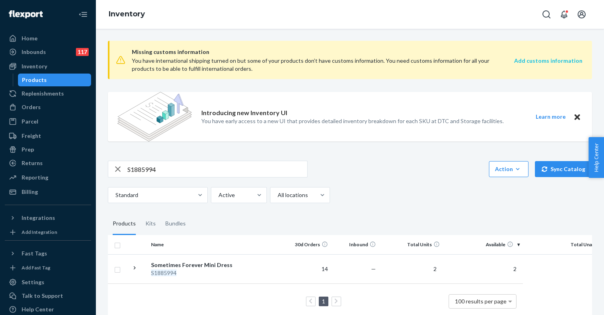
click at [546, 60] on strong "Add customs information" at bounding box center [548, 60] width 68 height 7
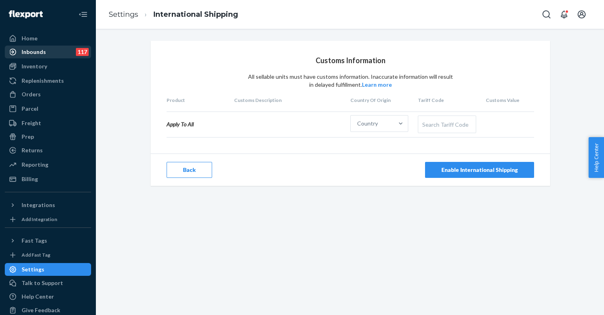
click at [52, 50] on div "Inbounds 117" at bounding box center [48, 51] width 85 height 11
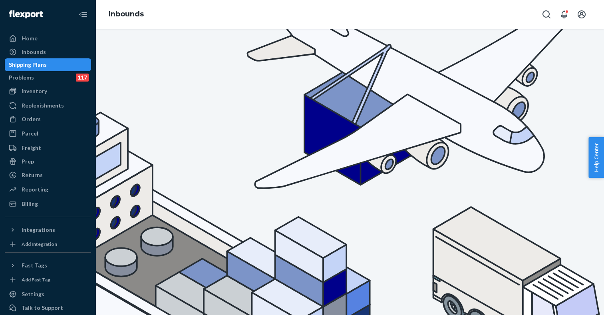
click at [47, 68] on div "Shipping Plans" at bounding box center [28, 65] width 38 height 8
click at [45, 121] on div "Orders" at bounding box center [48, 119] width 85 height 11
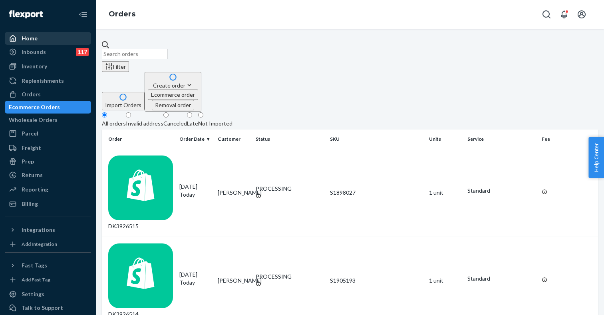
click at [53, 38] on div "Home" at bounding box center [48, 38] width 85 height 11
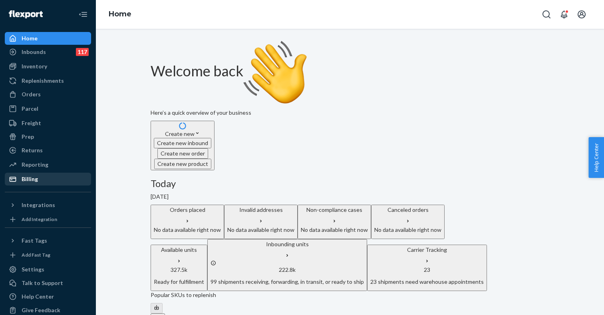
click at [29, 177] on div "Billing" at bounding box center [30, 179] width 16 height 8
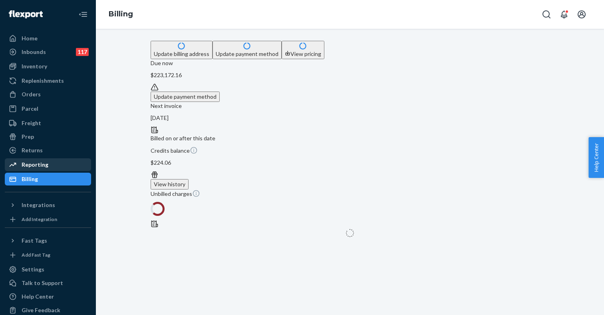
click at [34, 164] on div "Reporting" at bounding box center [35, 165] width 27 height 8
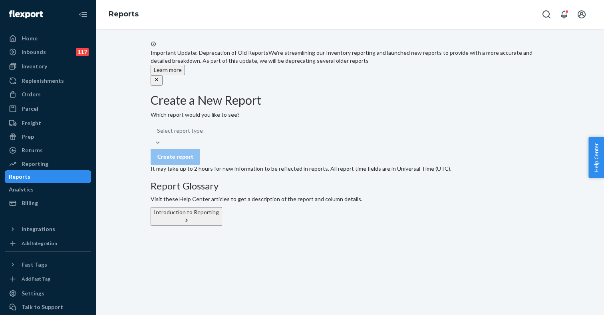
click at [335, 107] on h2 "Create a New Report" at bounding box center [350, 100] width 399 height 13
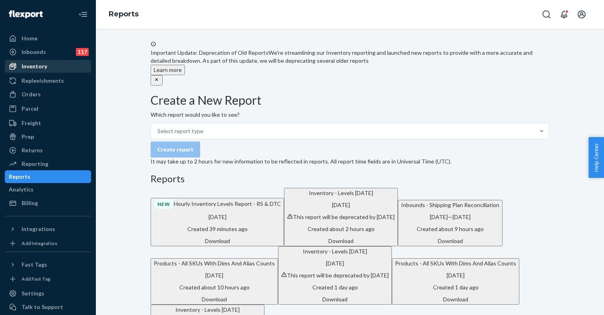
click at [44, 69] on div "Inventory" at bounding box center [35, 66] width 26 height 8
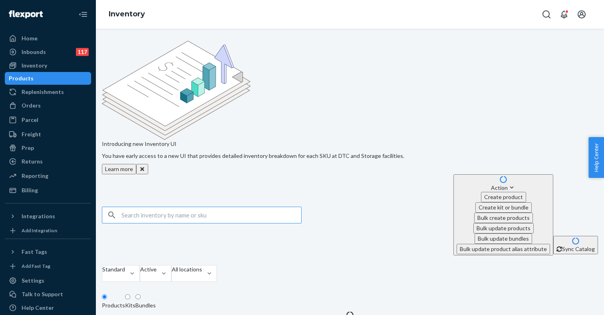
click at [161, 207] on input "text" at bounding box center [211, 215] width 180 height 16
type input "LONG SLEEVE FITTED HOODIE SHIRT"
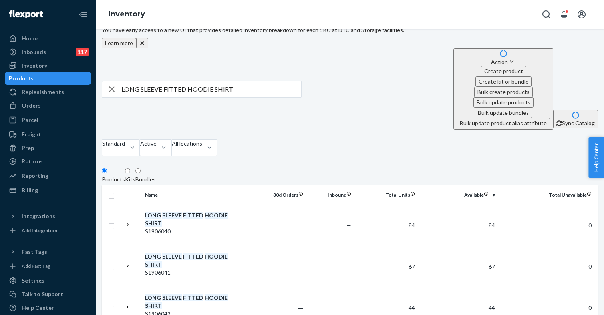
scroll to position [127, 0]
click at [186, 211] on div "LONG SLEEVE FITTED HOODIE SHIRT" at bounding box center [187, 219] width 84 height 16
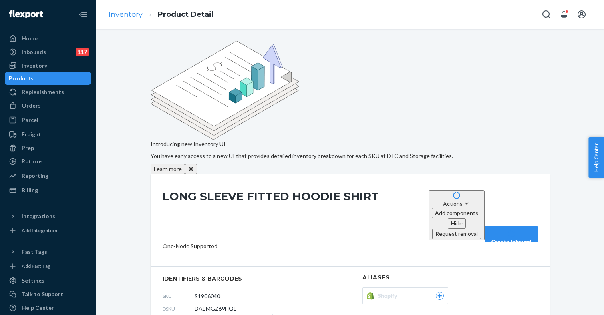
click at [133, 14] on link "Inventory" at bounding box center [126, 14] width 34 height 9
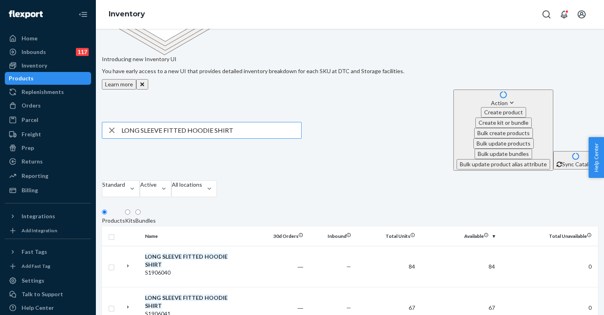
scroll to position [89, 0]
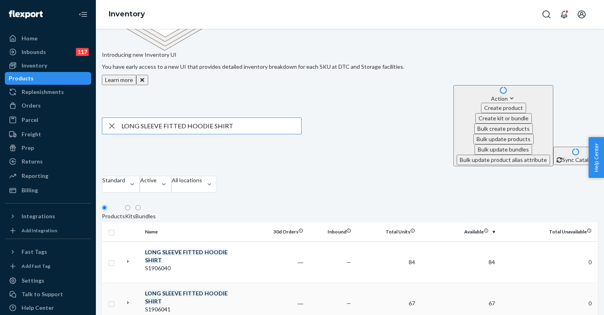
click at [193, 289] on div "LONG SLEEVE FITTED HOODIE SHIRT" at bounding box center [187, 297] width 84 height 16
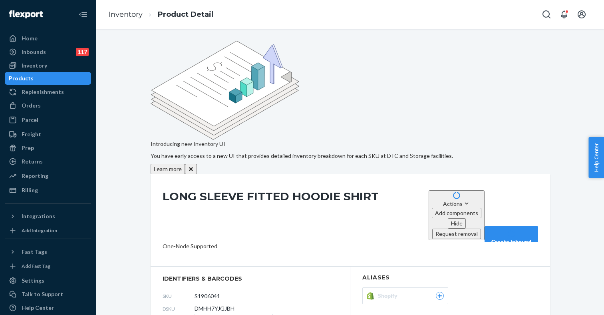
click at [129, 13] on link "Inventory" at bounding box center [126, 14] width 34 height 9
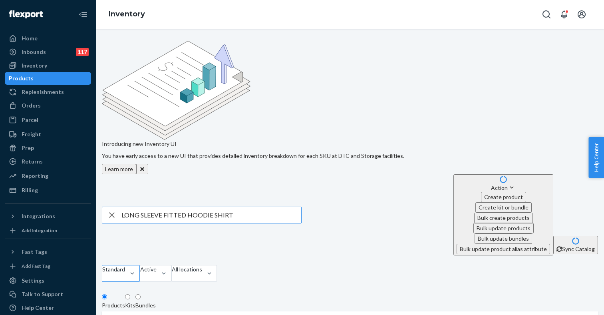
scroll to position [215, 0]
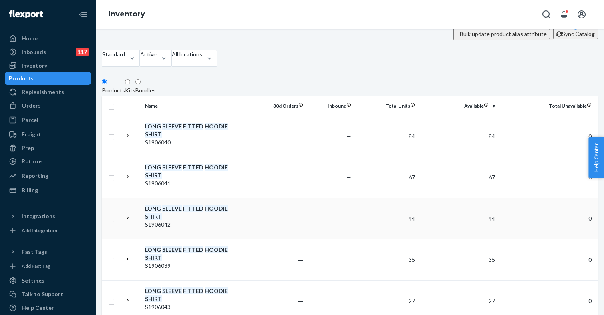
click at [168, 205] on div "LONG SLEEVE FITTED HOODIE SHIRT" at bounding box center [187, 213] width 84 height 16
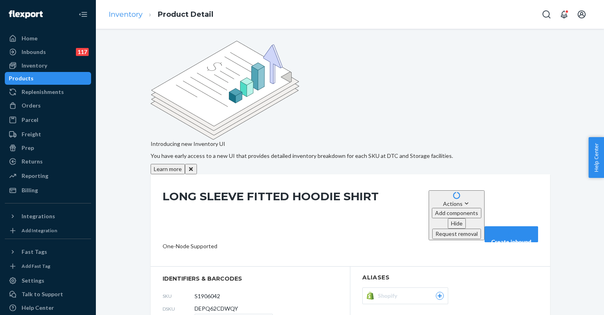
click at [131, 14] on link "Inventory" at bounding box center [126, 14] width 34 height 9
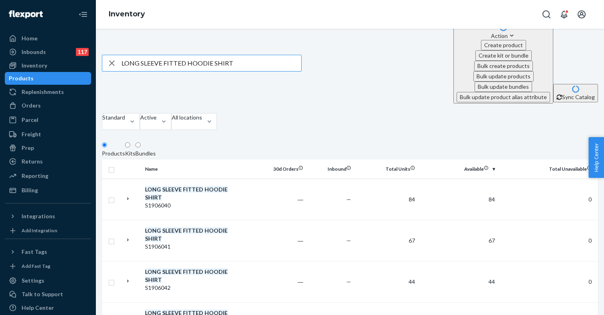
scroll to position [162, 0]
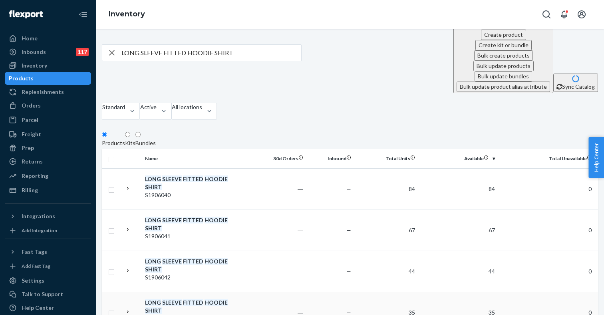
click at [189, 299] on div "LONG SLEEVE FITTED HOODIE SHIRT" at bounding box center [187, 307] width 84 height 16
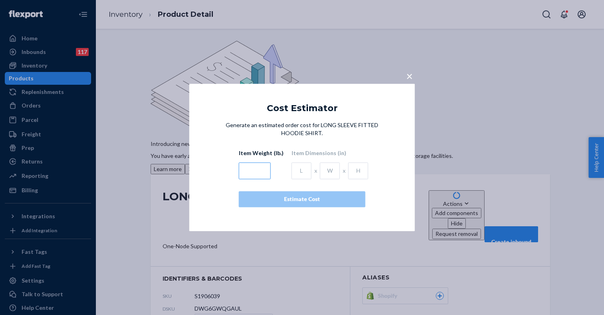
click at [257, 171] on input "text" at bounding box center [255, 171] width 32 height 17
type input ".6"
click at [294, 174] on input "text" at bounding box center [302, 171] width 20 height 17
type input "14"
click at [327, 173] on input "text" at bounding box center [330, 171] width 20 height 17
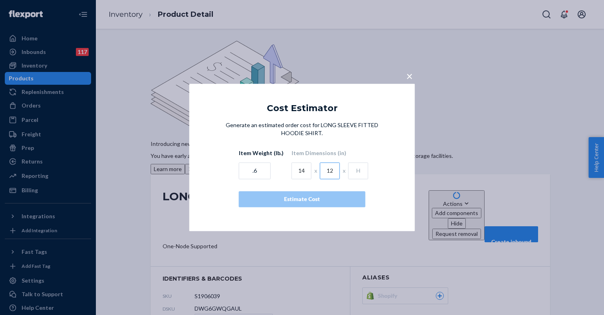
type input "12"
click at [351, 171] on input "text" at bounding box center [358, 171] width 20 height 17
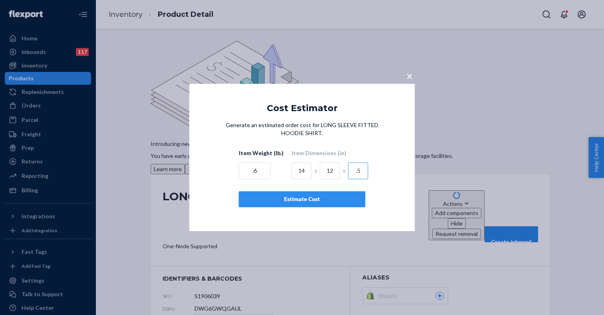
type input ".5"
click at [331, 204] on button "Estimate Cost" at bounding box center [302, 199] width 127 height 16
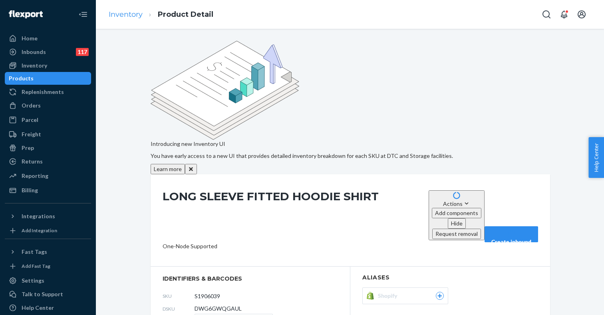
click at [126, 18] on link "Inventory" at bounding box center [126, 14] width 34 height 9
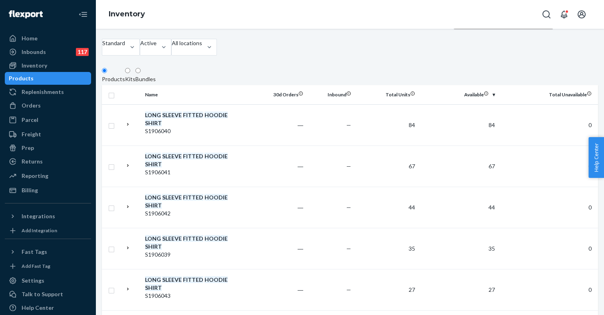
scroll to position [226, 0]
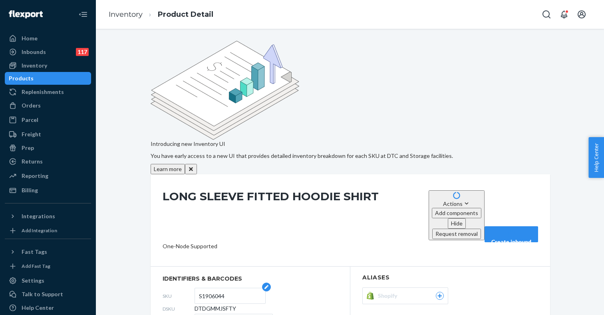
click at [207, 288] on input "S1906044" at bounding box center [230, 295] width 62 height 15
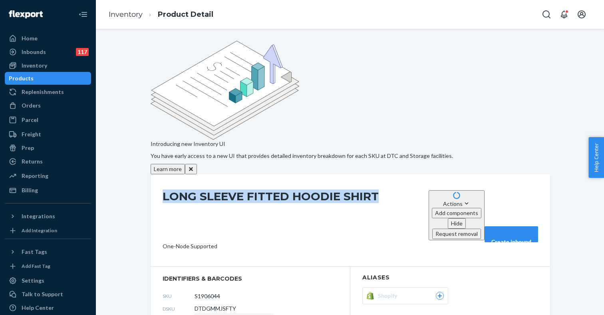
drag, startPoint x: 377, startPoint y: 122, endPoint x: 162, endPoint y: 119, distance: 215.0
click at [162, 174] on div "LONG SLEEVE FITTED HOODIE SHIRT Actions Add components Hide Request removal Cre…" at bounding box center [351, 220] width 400 height 92
copy h1 "LONG SLEEVE FITTED HOODIE SHIRT"
click at [129, 17] on link "Inventory" at bounding box center [126, 14] width 34 height 9
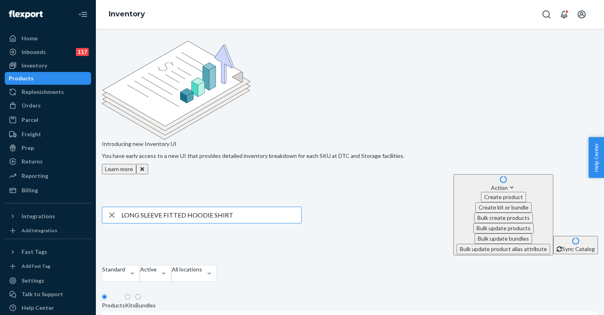
drag, startPoint x: 251, startPoint y: 115, endPoint x: 130, endPoint y: 115, distance: 121.1
click at [130, 207] on input "LONG SLEEVE FITTED HOODIE SHIRT" at bounding box center [211, 215] width 180 height 16
drag, startPoint x: 168, startPoint y: 119, endPoint x: 117, endPoint y: 119, distance: 50.4
click at [117, 207] on div "LS1892439" at bounding box center [201, 215] width 199 height 16
drag, startPoint x: 162, startPoint y: 117, endPoint x: 125, endPoint y: 117, distance: 36.8
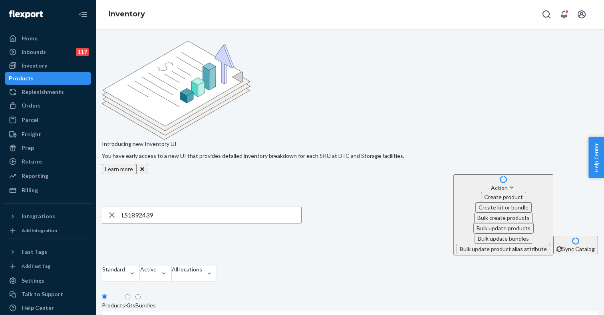
click at [125, 207] on div "LS1892439" at bounding box center [201, 215] width 199 height 16
type input "S1892439"
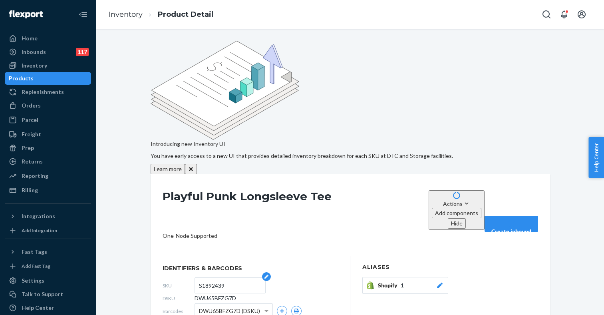
click at [214, 278] on input "S1892439" at bounding box center [230, 285] width 62 height 15
click at [130, 13] on link "Inventory" at bounding box center [126, 14] width 34 height 9
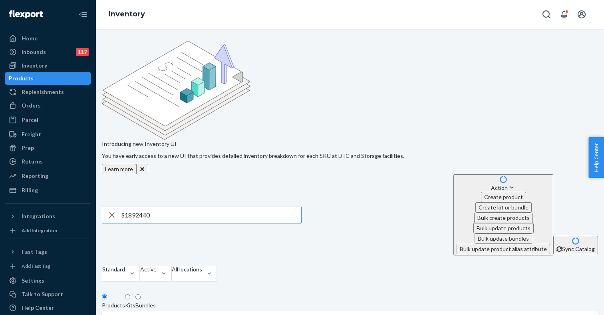
click at [200, 207] on input "S1892440" at bounding box center [211, 215] width 180 height 16
type input "S1892440"
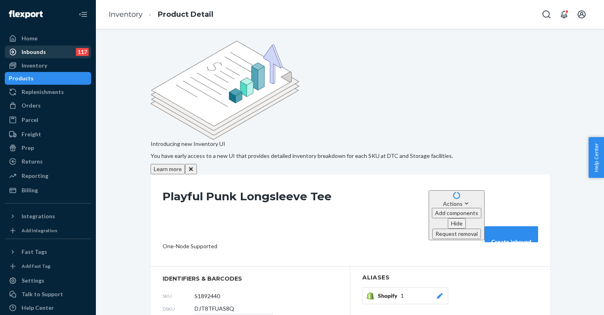
click at [50, 51] on div "Inbounds 117" at bounding box center [48, 51] width 85 height 11
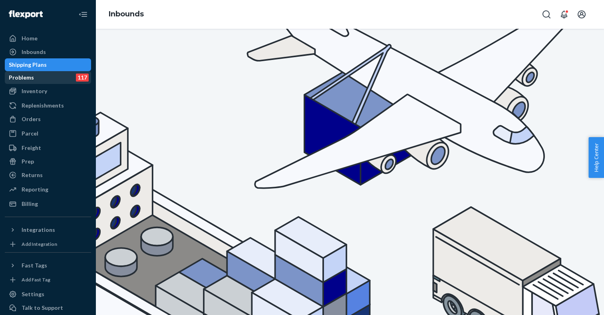
click at [62, 76] on div "Problems 117" at bounding box center [48, 77] width 85 height 11
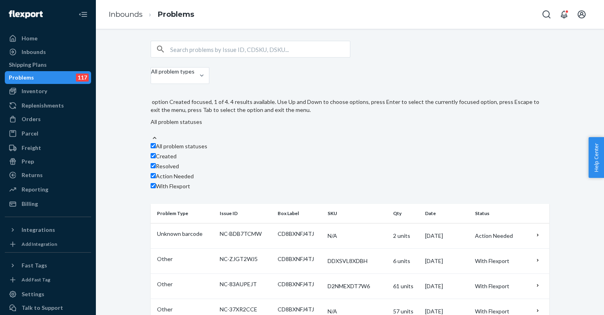
click at [275, 126] on div at bounding box center [347, 130] width 393 height 8
click at [151, 126] on input "option Created focused, 1 of 4. 4 results available. Use Up and Down to choose …" at bounding box center [151, 130] width 1 height 8
click at [207, 142] on label "All problem statuses" at bounding box center [179, 146] width 57 height 8
click at [194, 172] on label "Action Needed" at bounding box center [172, 176] width 43 height 8
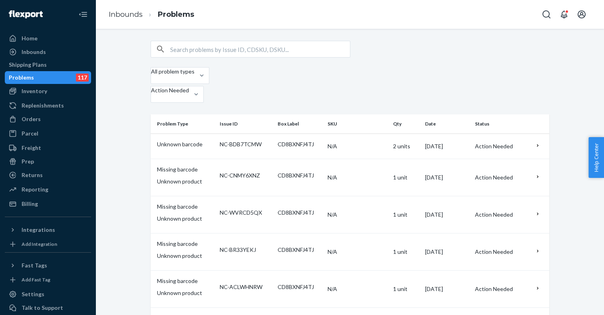
click at [354, 68] on div "All problem types Action Needed" at bounding box center [350, 86] width 399 height 38
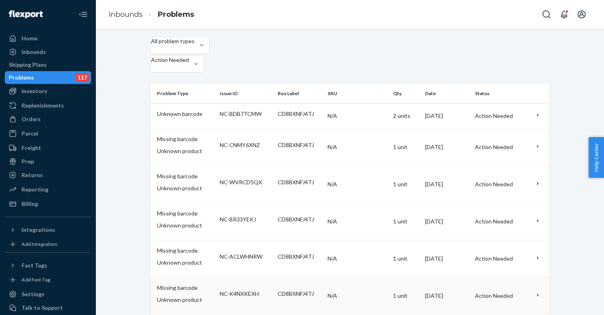
scroll to position [18, 0]
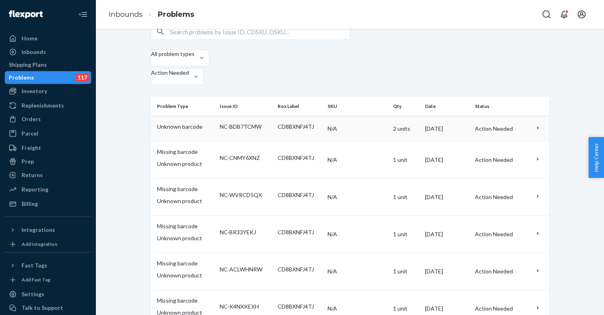
click at [243, 123] on p "NC-BDB7TCMW" at bounding box center [246, 127] width 52 height 8
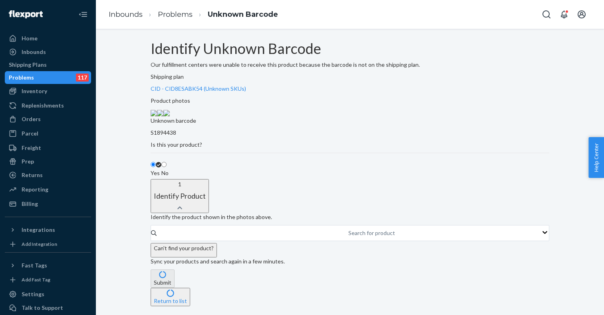
click at [195, 137] on p "S1894438" at bounding box center [350, 133] width 399 height 8
copy p "S1894438"
click at [170, 116] on img at bounding box center [166, 113] width 6 height 6
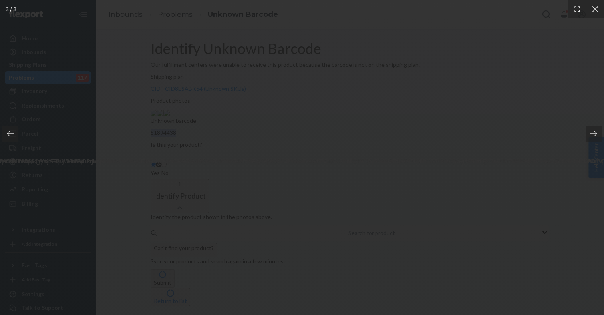
click at [169, 154] on div at bounding box center [302, 157] width 604 height 315
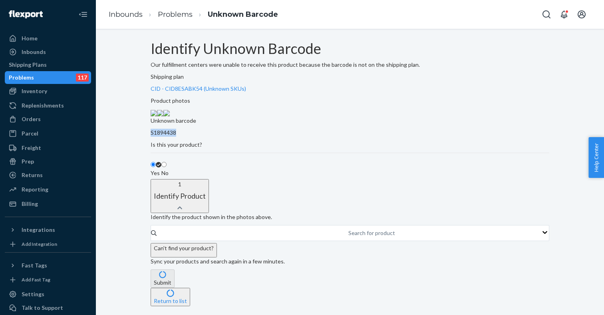
scroll to position [114, 0]
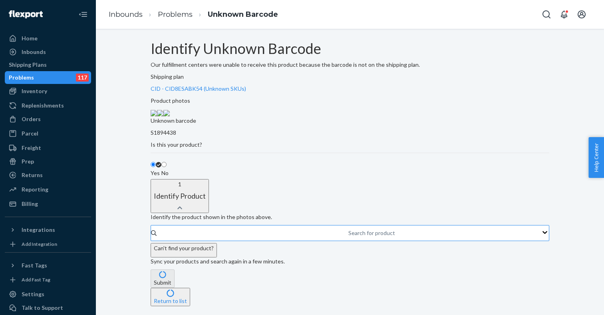
click at [348, 228] on div "Search for product" at bounding box center [348, 233] width 1 height 10
click at [348, 229] on input "Search for product" at bounding box center [348, 233] width 1 height 8
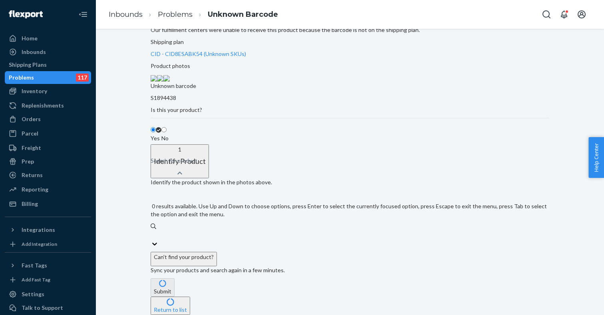
paste input "S1894438"
type input "S1894438"
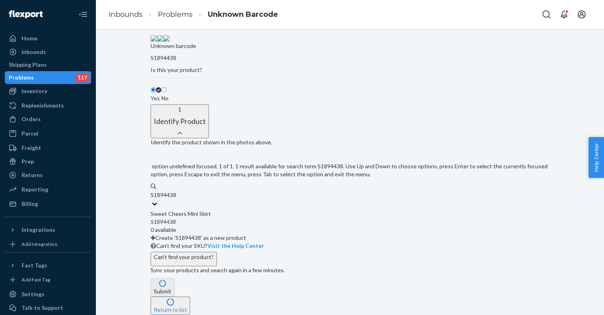
click at [220, 226] on div "S1894438" at bounding box center [350, 222] width 399 height 8
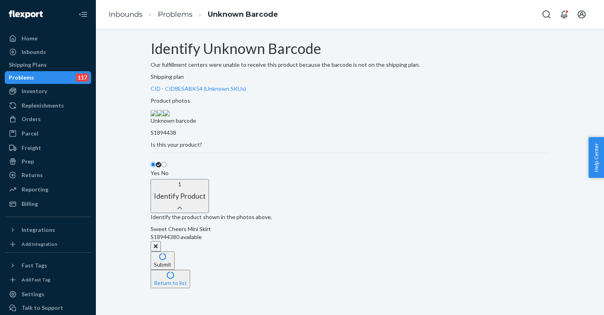
click at [175, 268] on button "Submit" at bounding box center [163, 260] width 24 height 18
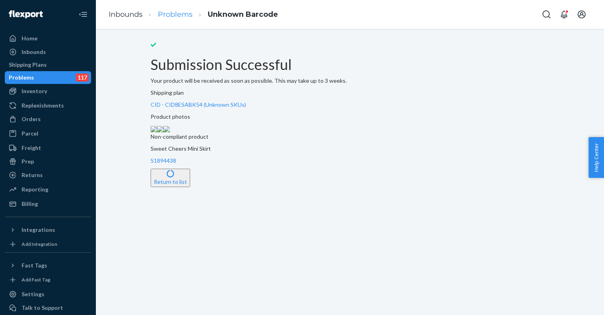
click at [177, 16] on link "Problems" at bounding box center [175, 14] width 35 height 9
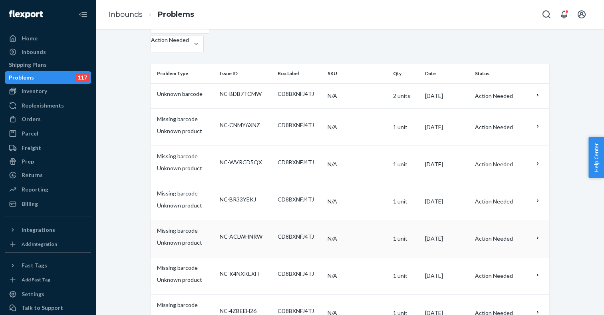
scroll to position [170, 0]
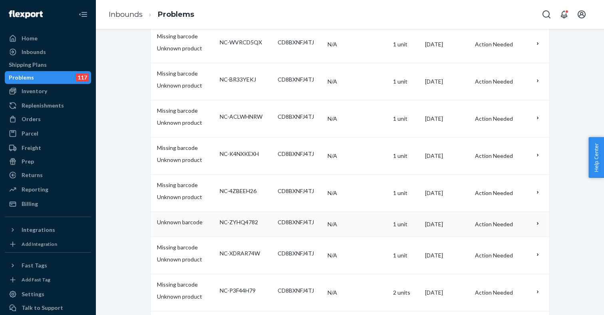
click at [199, 218] on p "Unknown barcode" at bounding box center [185, 222] width 56 height 8
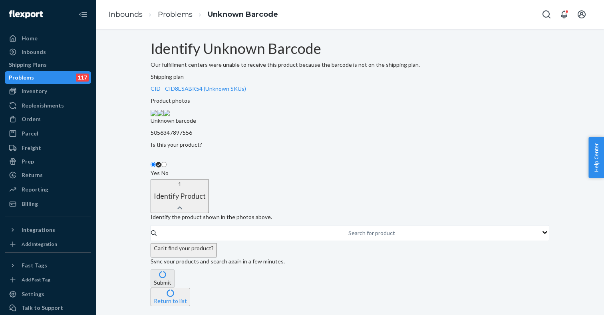
click at [170, 116] on img at bounding box center [166, 113] width 6 height 6
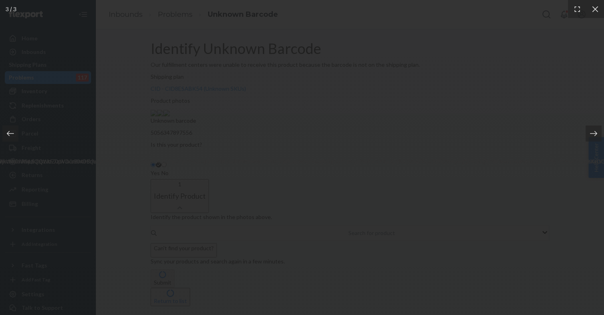
click at [162, 152] on div at bounding box center [302, 157] width 604 height 315
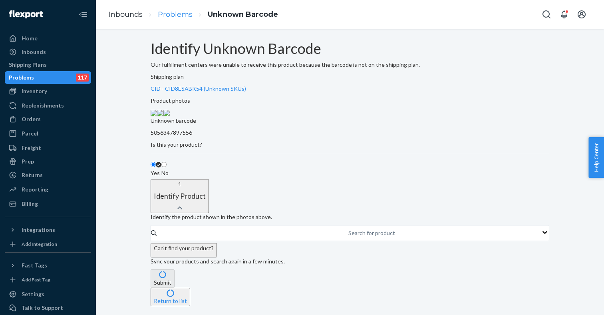
click at [170, 12] on link "Problems" at bounding box center [175, 14] width 35 height 9
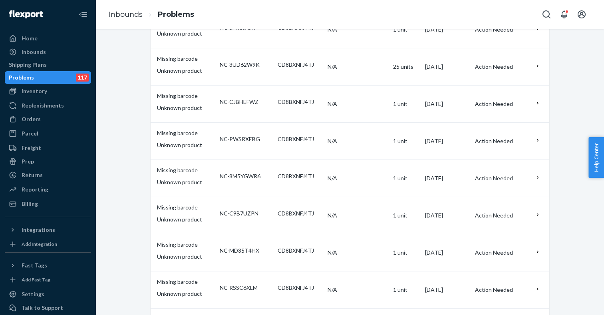
scroll to position [532, 0]
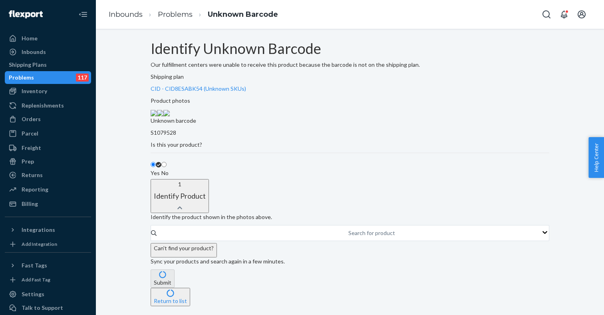
click at [198, 137] on p "S1079528" at bounding box center [350, 133] width 399 height 8
copy p "S1079528"
click at [170, 116] on img at bounding box center [166, 113] width 6 height 6
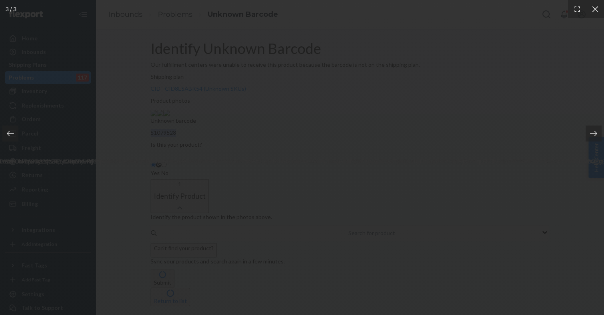
click at [151, 169] on div at bounding box center [302, 157] width 604 height 315
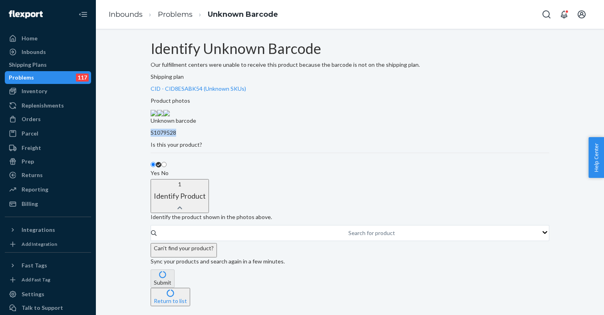
click at [163, 116] on img at bounding box center [160, 113] width 6 height 6
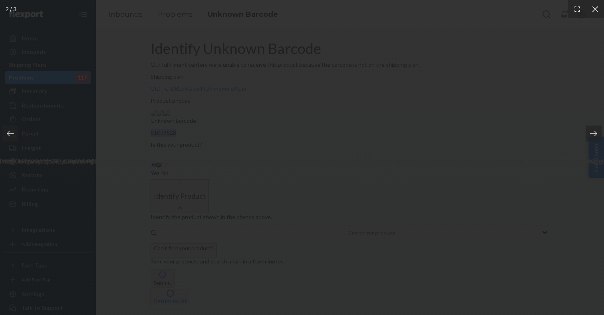
click at [156, 152] on div at bounding box center [302, 157] width 604 height 315
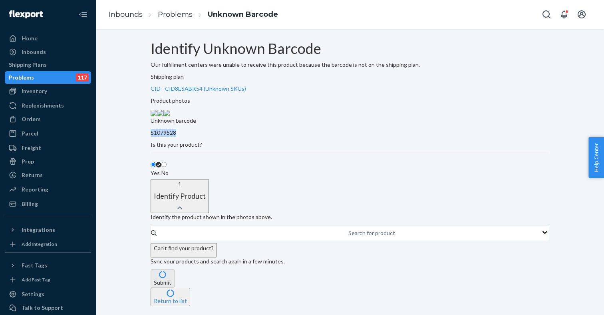
click at [157, 116] on img at bounding box center [154, 113] width 6 height 6
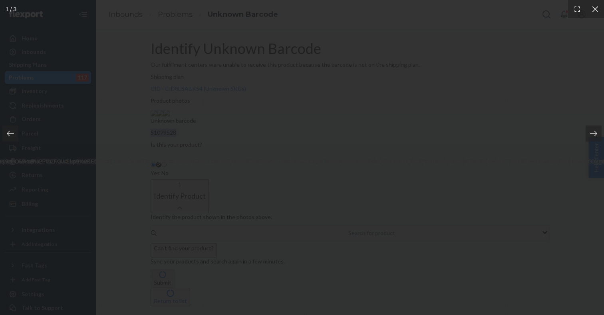
click at [150, 150] on div at bounding box center [302, 157] width 604 height 315
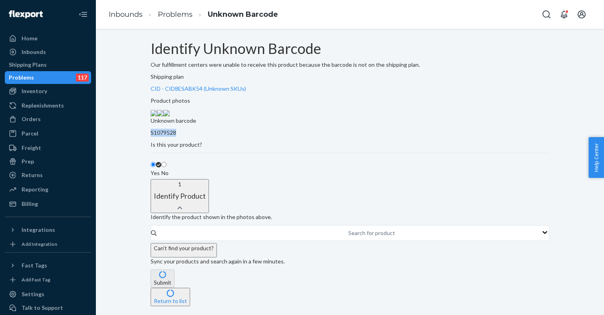
click at [170, 116] on img at bounding box center [166, 113] width 6 height 6
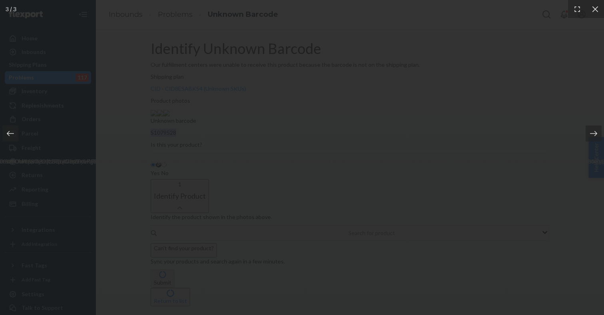
click at [454, 145] on div at bounding box center [302, 157] width 604 height 315
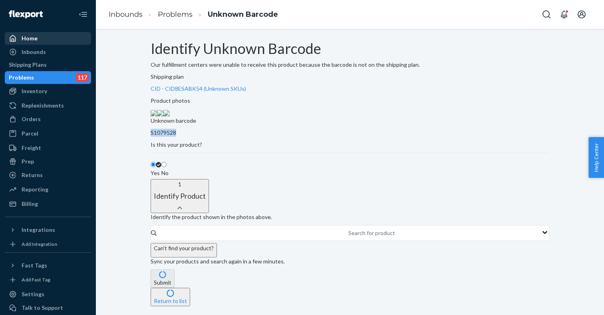
click at [31, 39] on div "Home" at bounding box center [30, 38] width 16 height 8
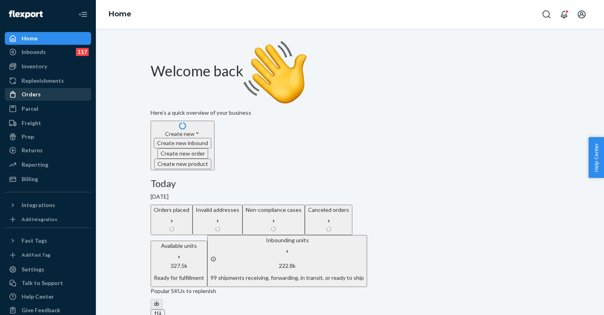
click at [38, 93] on div "Orders" at bounding box center [31, 94] width 19 height 8
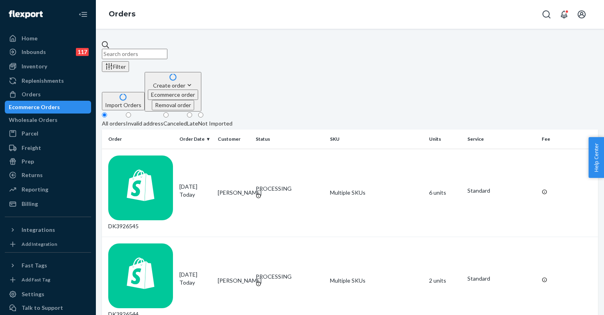
click at [167, 52] on input "text" at bounding box center [135, 54] width 66 height 10
paste input "DK3926586"
click at [31, 95] on div "Orders" at bounding box center [31, 94] width 19 height 8
click at [137, 50] on input "DK3926586" at bounding box center [135, 54] width 66 height 10
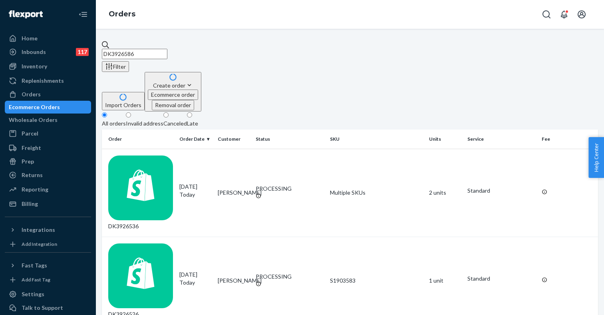
paste input "8"
click at [167, 50] on input "DK3926588" at bounding box center [135, 54] width 66 height 10
type input "DK3926588"
click at [48, 51] on div "Inbounds 117" at bounding box center [48, 51] width 85 height 11
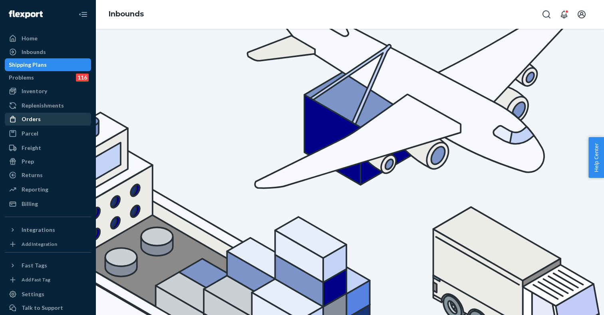
click at [40, 122] on div "Orders" at bounding box center [48, 119] width 85 height 11
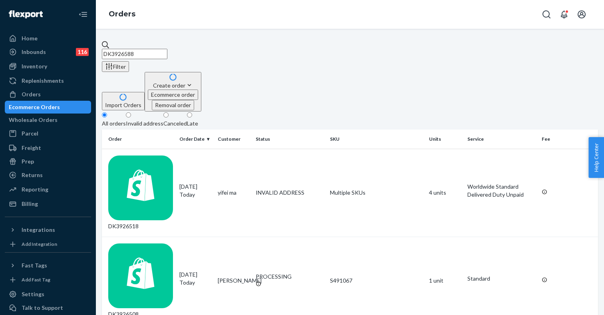
click at [128, 51] on input "DK3926588" at bounding box center [135, 54] width 66 height 10
click at [110, 49] on icon at bounding box center [106, 45] width 8 height 8
click at [114, 49] on input "DK3926588" at bounding box center [135, 54] width 66 height 10
drag, startPoint x: 169, startPoint y: 50, endPoint x: 114, endPoint y: 50, distance: 54.4
click at [114, 50] on div "DK3926588" at bounding box center [350, 50] width 496 height 18
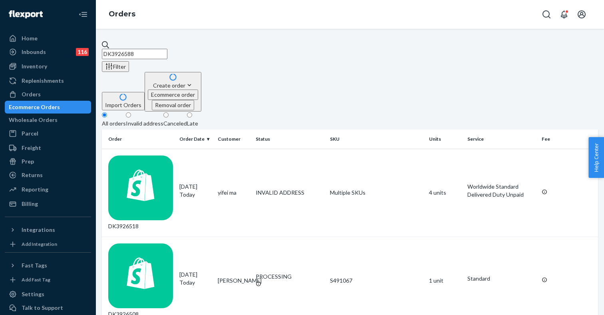
click at [114, 50] on input "DK3926588" at bounding box center [135, 54] width 66 height 10
click at [167, 50] on input "DK3926588" at bounding box center [135, 54] width 66 height 10
click at [205, 183] on div "[DATE] [DATE]" at bounding box center [195, 191] width 32 height 16
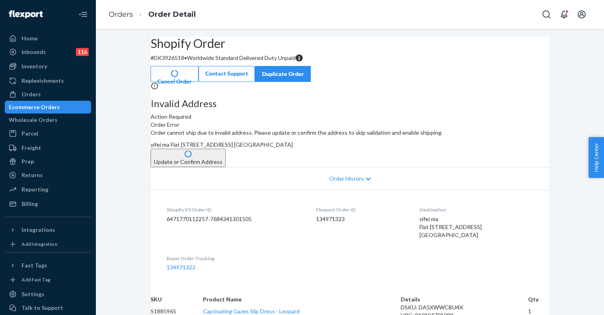
drag, startPoint x: 352, startPoint y: 193, endPoint x: 339, endPoint y: 175, distance: 22.1
click at [339, 167] on div "Order cannot ship due to invalid address. Please update or confirm the address …" at bounding box center [350, 148] width 399 height 38
copy span "[STREET_ADDRESS] GB"
click at [39, 192] on div "Reporting" at bounding box center [35, 189] width 27 height 8
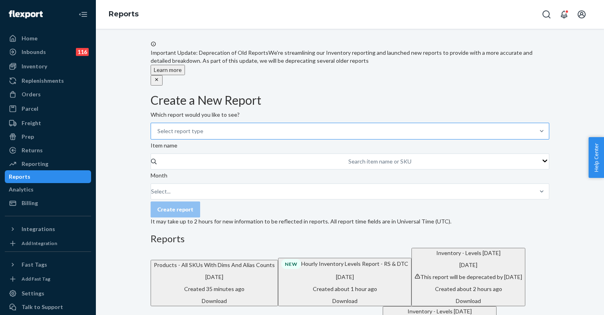
click at [275, 139] on div "Select report type" at bounding box center [343, 131] width 384 height 16
click at [158, 135] on input "Select report type" at bounding box center [157, 131] width 1 height 8
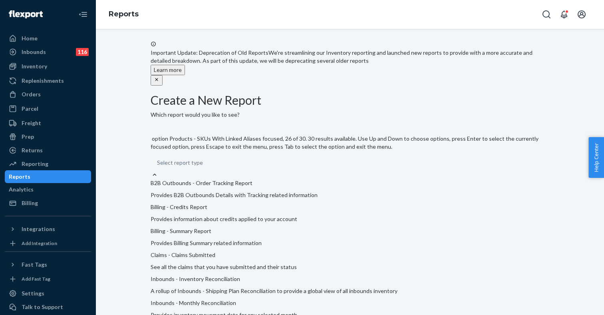
scroll to position [756, 0]
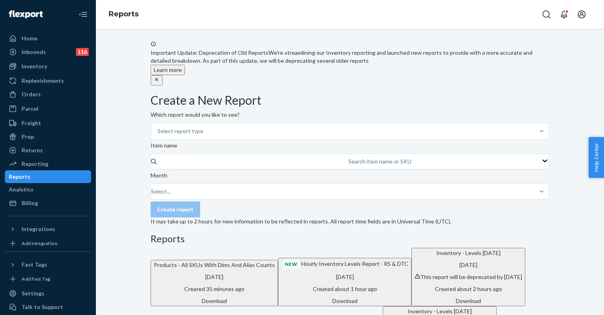
click at [340, 183] on form "Create a New Report Which report would you like to see? Select report type Item…" at bounding box center [350, 160] width 399 height 132
click at [243, 139] on div "Select report type" at bounding box center [343, 131] width 384 height 16
click at [158, 135] on input "Select report type" at bounding box center [157, 131] width 1 height 8
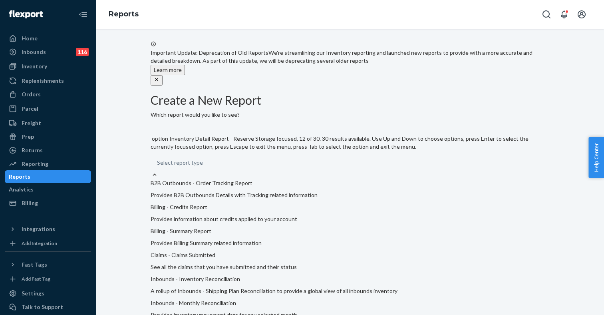
scroll to position [207, 0]
click at [158, 167] on input "option Inbounds - Shipping Plan Reconciliation focused, 8 of 30. 30 results ava…" at bounding box center [157, 163] width 1 height 8
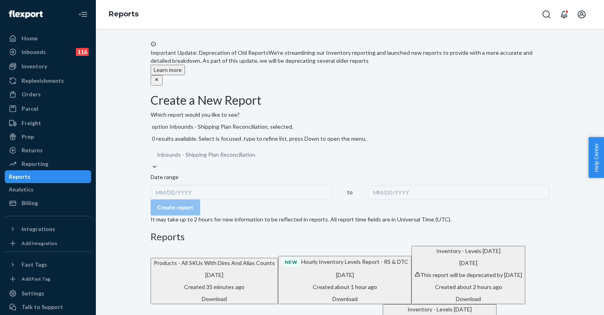
click at [202, 185] on div "MM/DD/YYYY" at bounding box center [241, 192] width 181 height 14
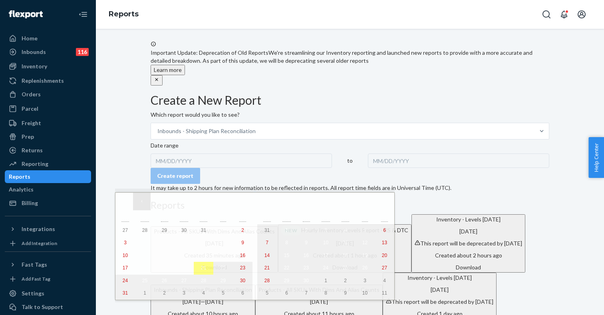
click at [139, 201] on button "‹" at bounding box center [142, 202] width 18 height 18
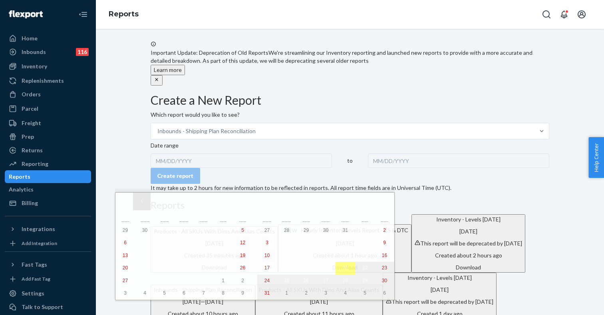
click at [139, 201] on button "‹" at bounding box center [142, 202] width 18 height 18
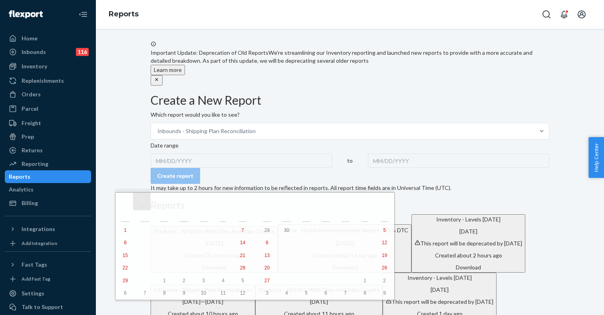
click at [139, 201] on button "‹" at bounding box center [142, 202] width 18 height 18
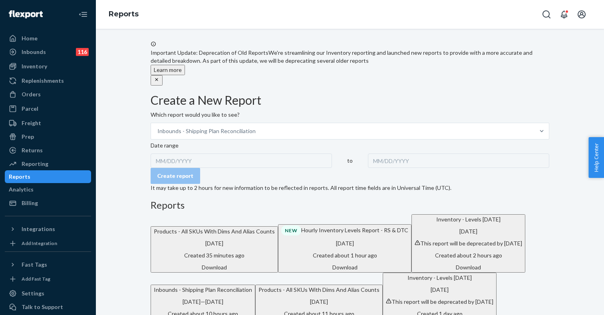
click at [329, 136] on form "Create a New Report Which report would you like to see? Inbounds - Shipping Pla…" at bounding box center [350, 143] width 399 height 98
